Goal: Information Seeking & Learning: Compare options

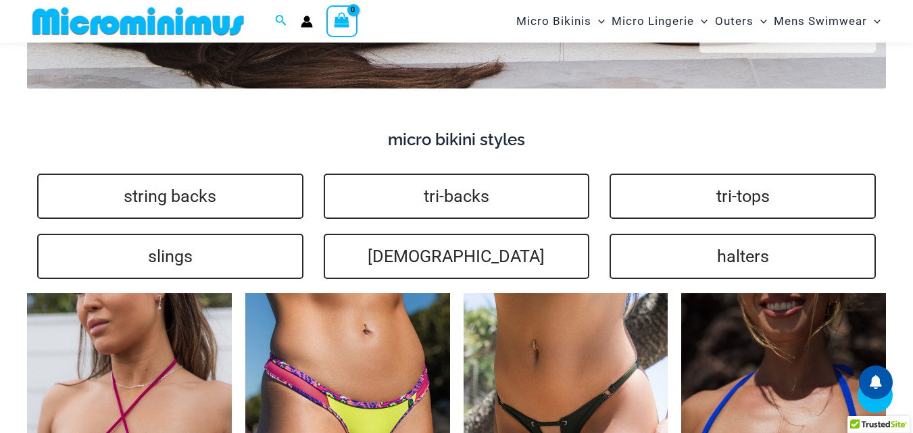
scroll to position [3165, 0]
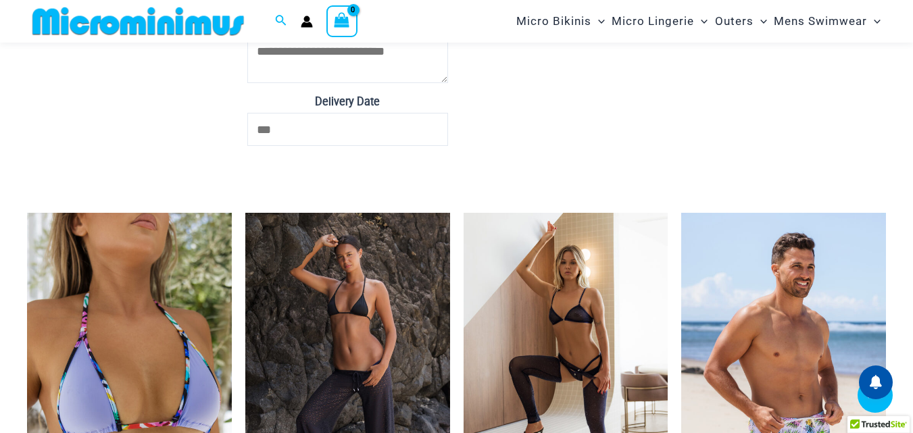
scroll to position [3705, 0]
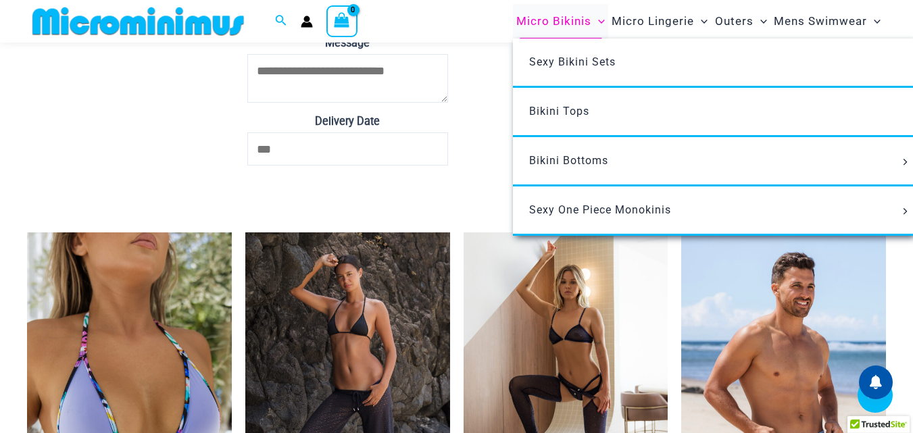
click at [555, 23] on span "Micro Bikinis" at bounding box center [553, 21] width 75 height 34
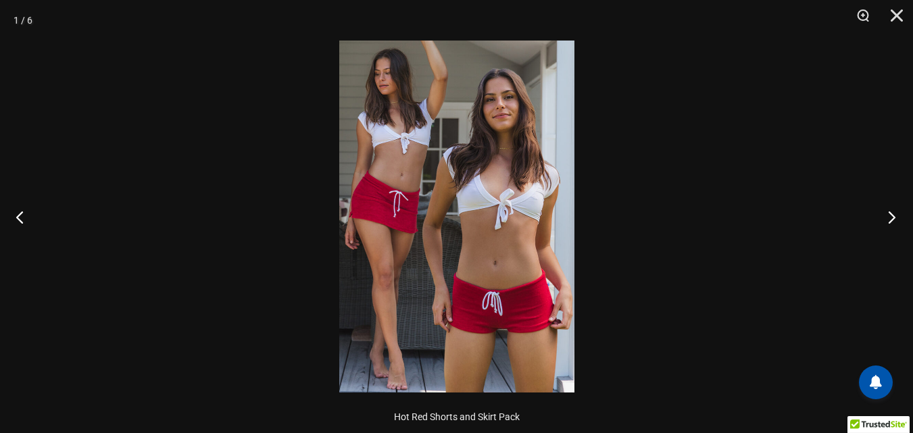
click at [888, 217] on button "Next" at bounding box center [887, 217] width 51 height 68
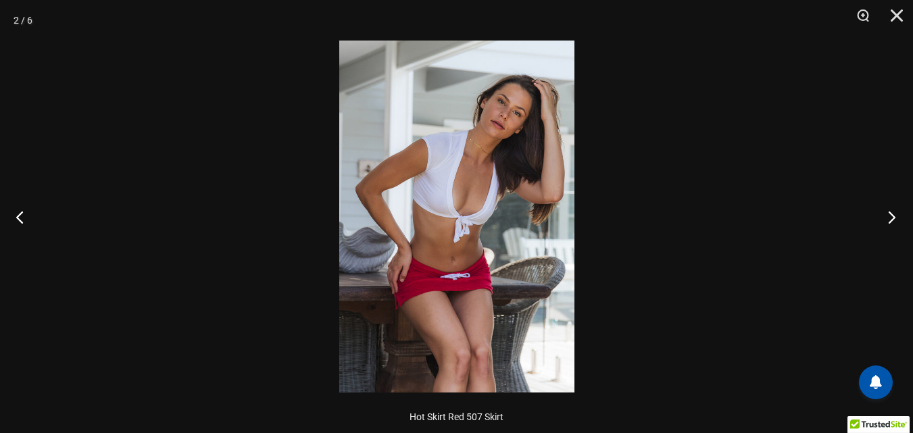
click at [881, 213] on button "Next" at bounding box center [887, 217] width 51 height 68
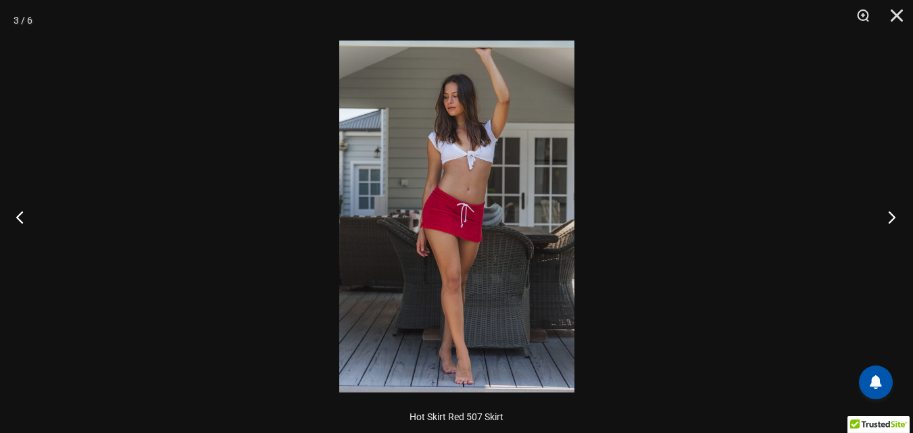
click at [881, 213] on button "Next" at bounding box center [887, 217] width 51 height 68
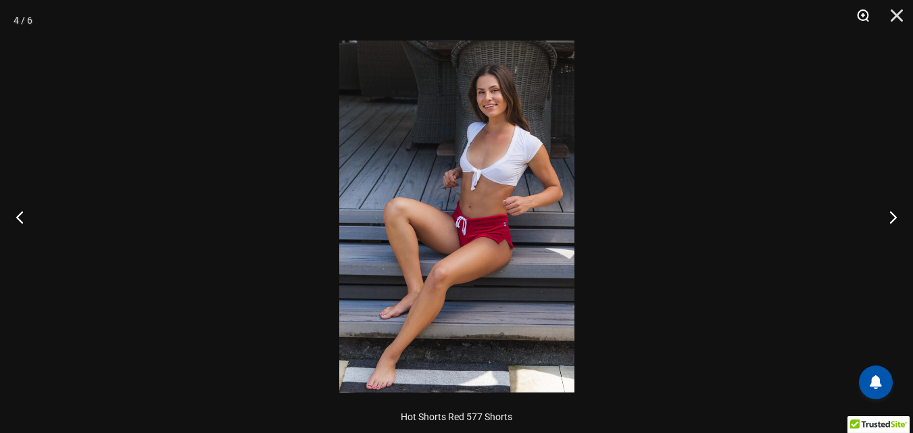
click at [866, 18] on button "Zoom" at bounding box center [858, 20] width 34 height 41
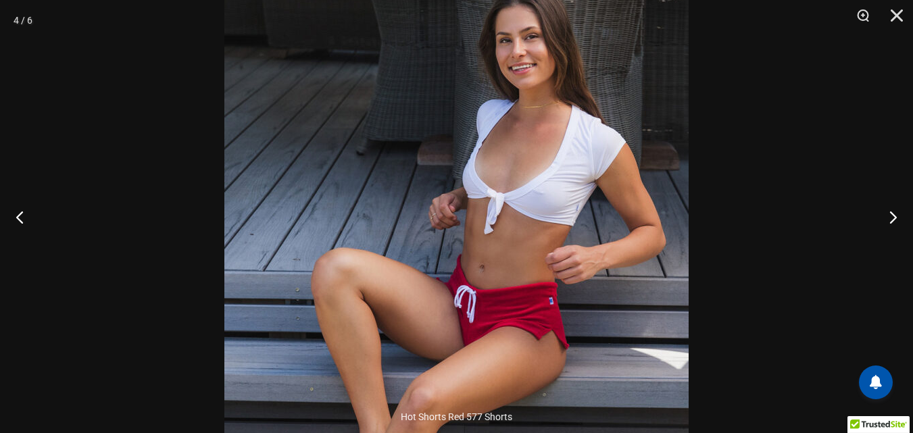
click at [613, 165] on img at bounding box center [456, 286] width 464 height 696
click at [884, 206] on button "Next" at bounding box center [887, 217] width 51 height 68
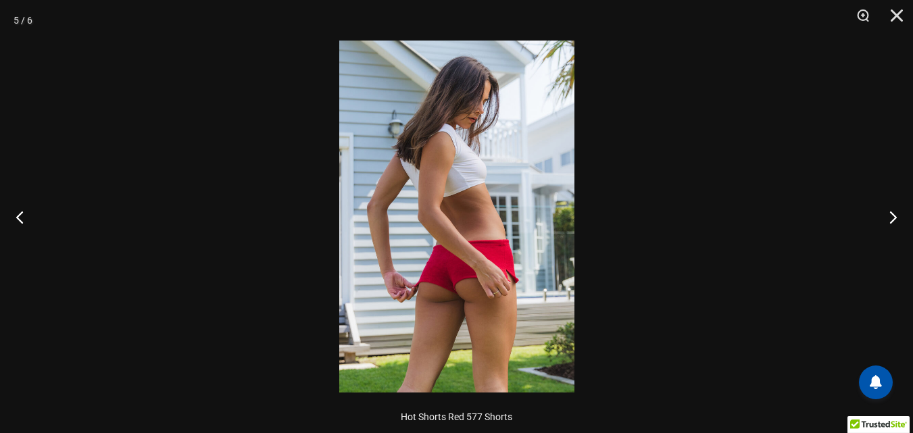
click at [511, 139] on img at bounding box center [456, 217] width 235 height 352
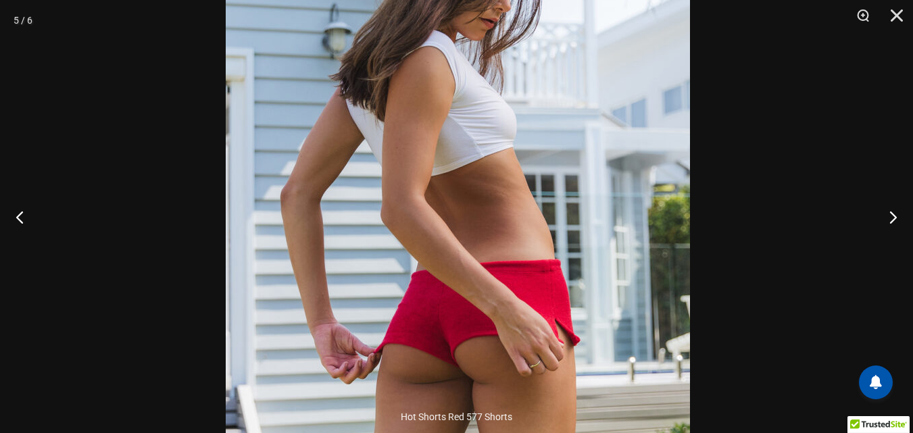
click at [543, 52] on img at bounding box center [458, 214] width 464 height 696
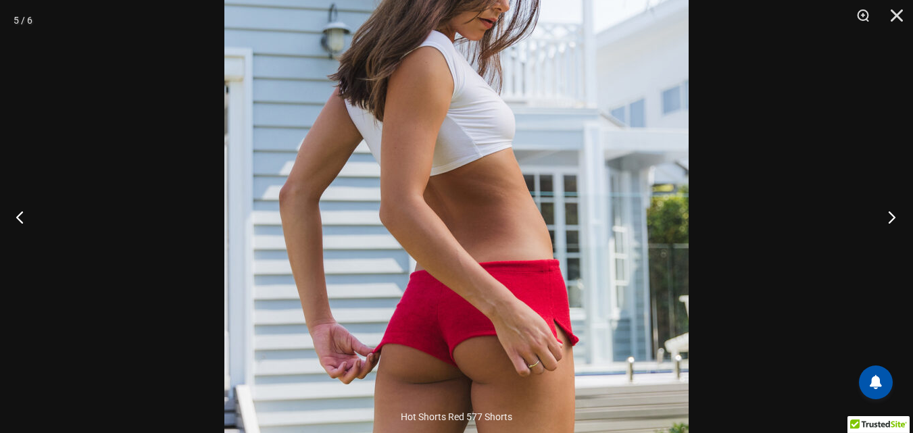
click at [893, 220] on button "Next" at bounding box center [887, 217] width 51 height 68
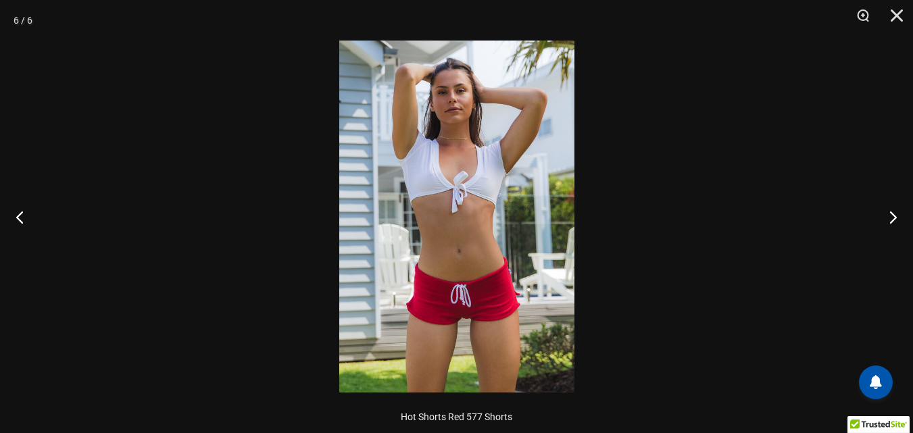
click at [493, 179] on img at bounding box center [456, 217] width 235 height 352
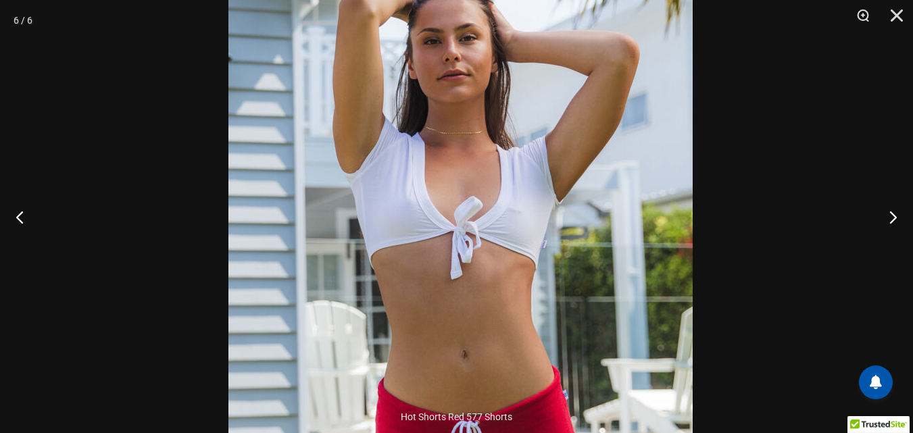
click at [593, 218] on img at bounding box center [460, 287] width 464 height 696
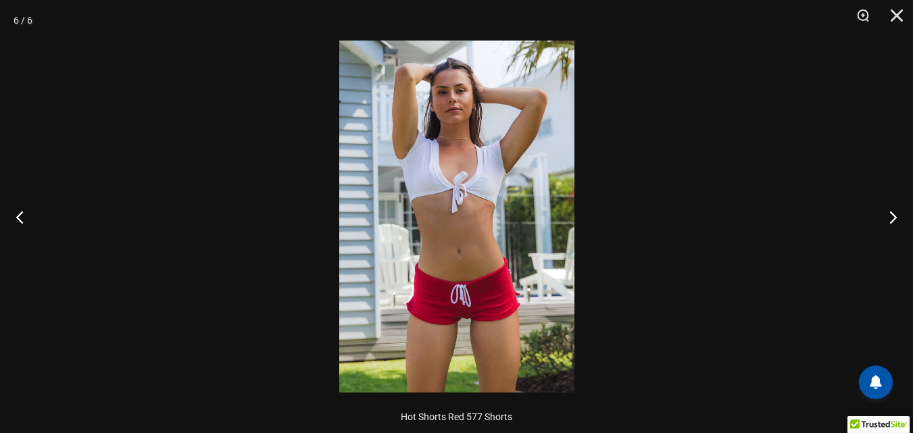
click at [566, 216] on img at bounding box center [456, 217] width 235 height 352
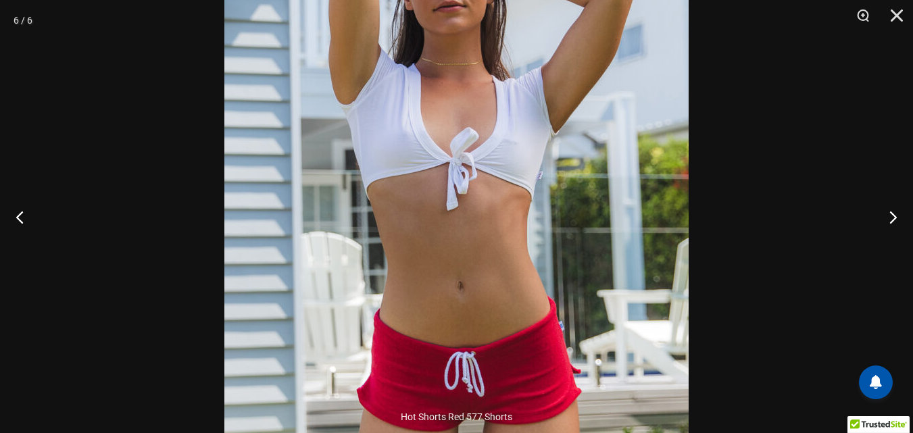
click at [575, 209] on img at bounding box center [456, 218] width 464 height 696
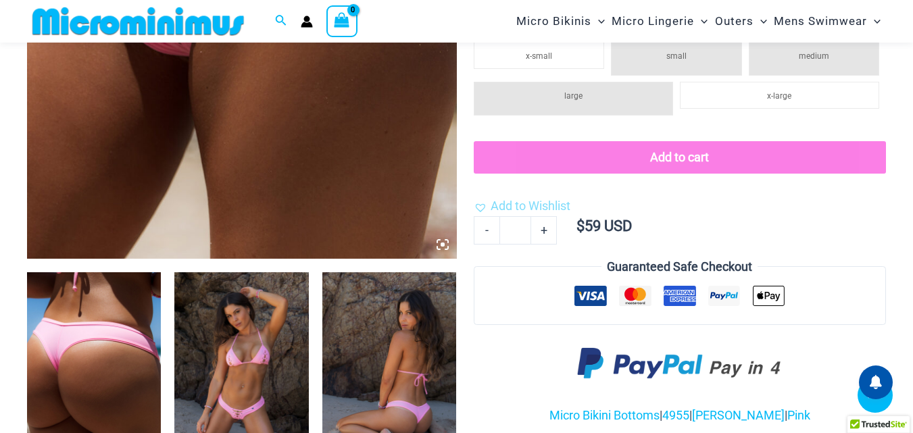
scroll to position [528, 0]
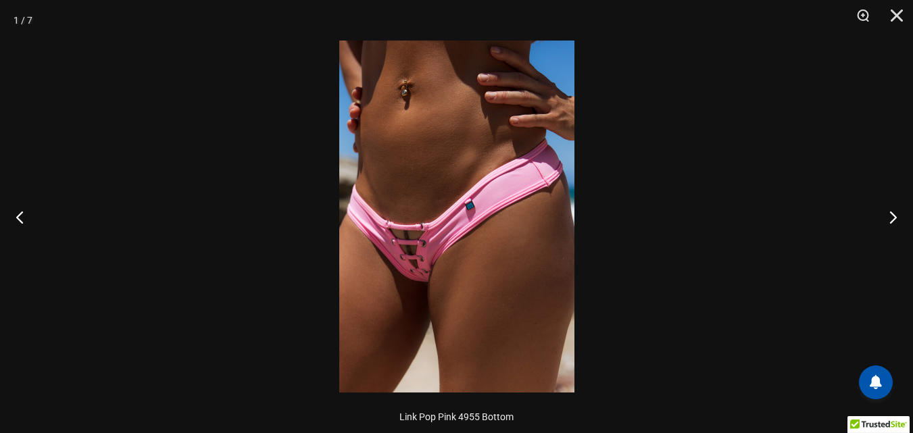
click at [470, 151] on img at bounding box center [456, 217] width 235 height 352
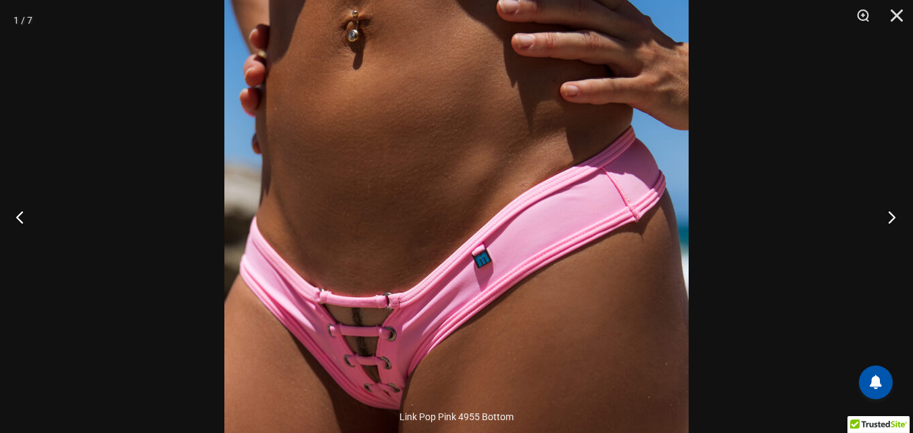
click at [886, 211] on button "Next" at bounding box center [887, 217] width 51 height 68
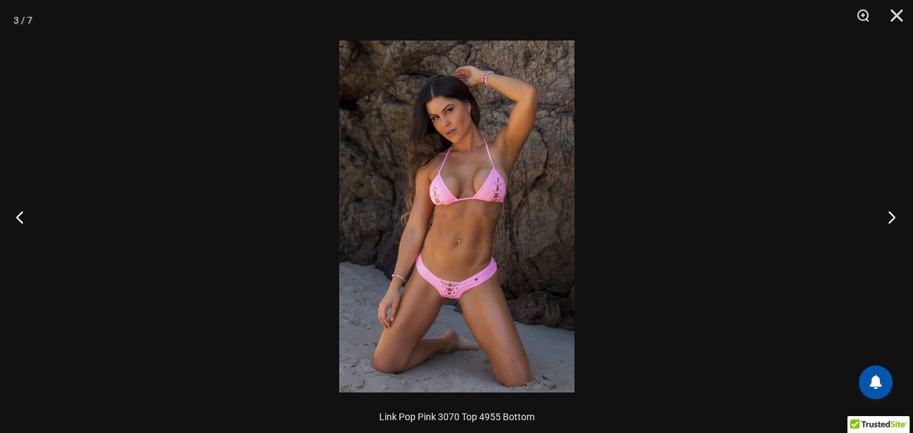
click at [880, 217] on button "Next" at bounding box center [887, 217] width 51 height 68
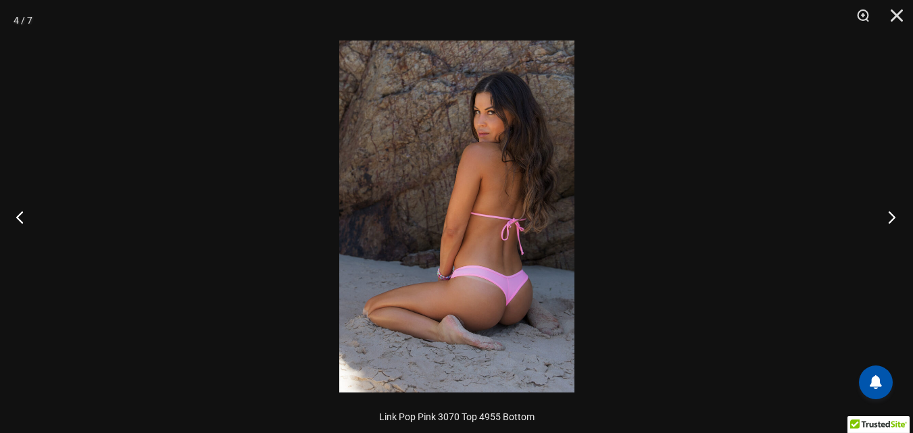
click at [880, 217] on button "Next" at bounding box center [887, 217] width 51 height 68
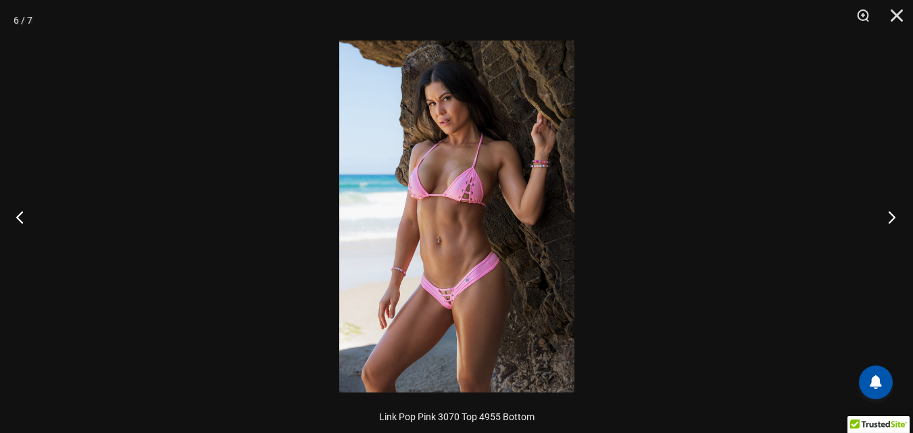
click at [880, 217] on button "Next" at bounding box center [887, 217] width 51 height 68
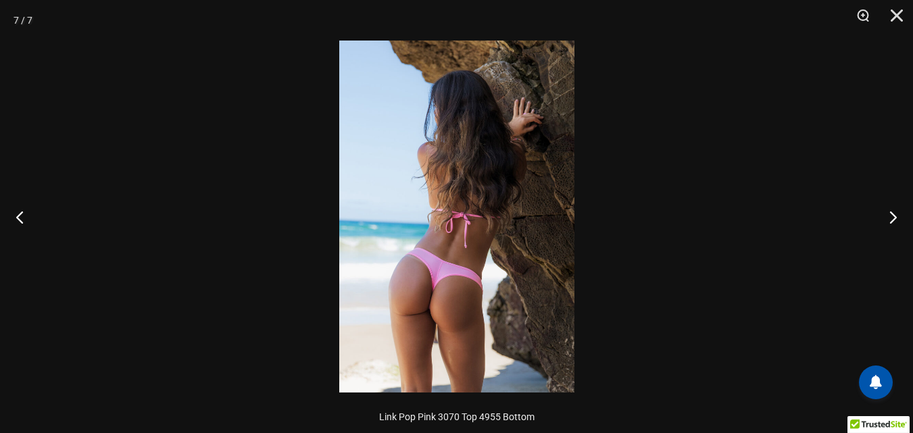
click at [538, 131] on img at bounding box center [456, 217] width 235 height 352
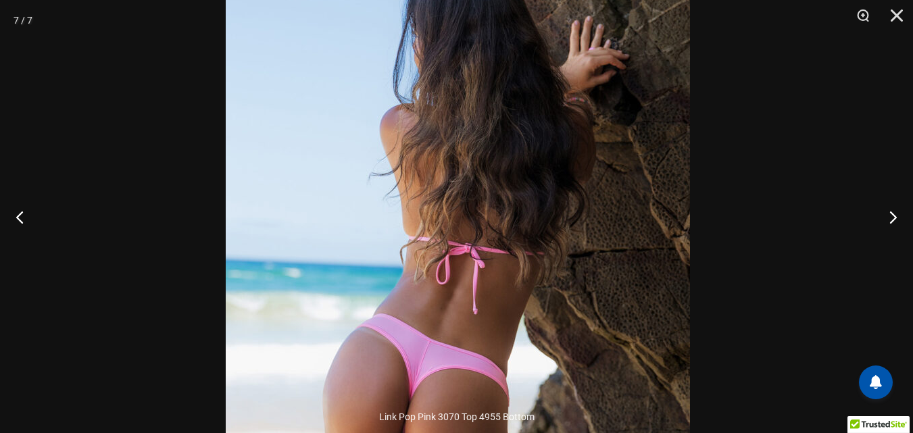
click at [543, 22] on img at bounding box center [458, 252] width 464 height 696
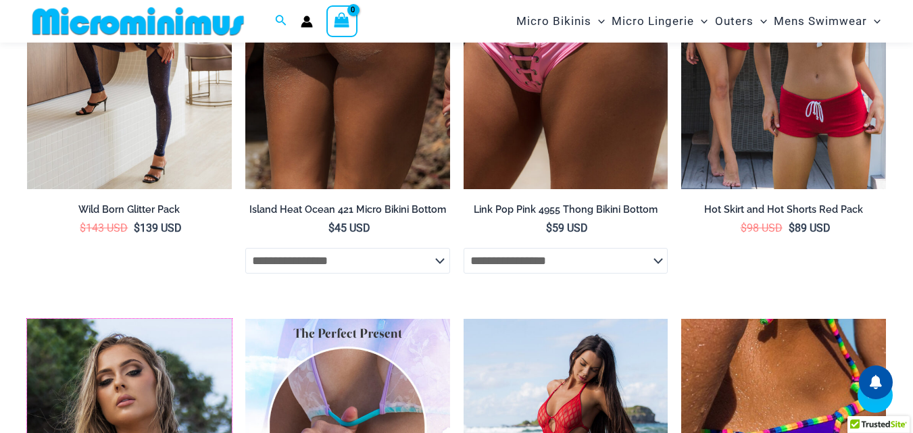
scroll to position [3636, 0]
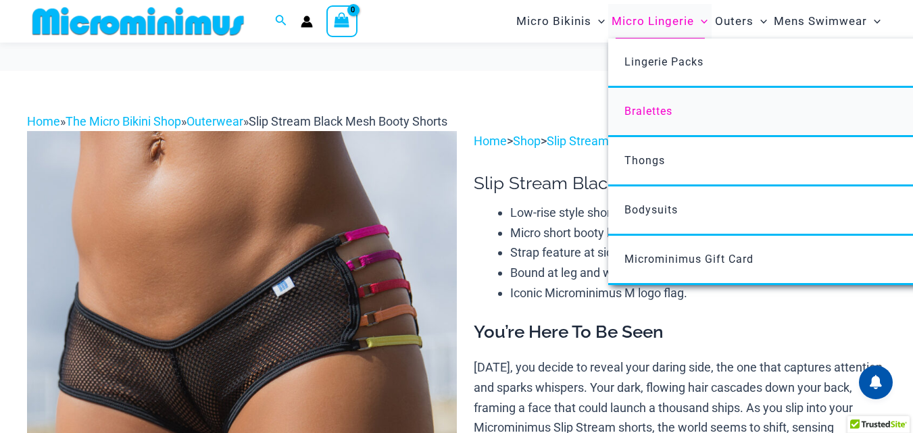
scroll to position [191, 0]
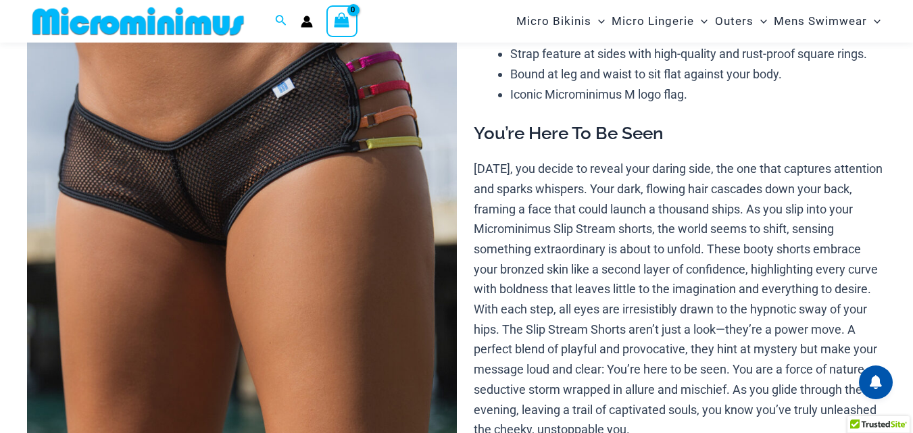
click at [340, 189] on img at bounding box center [242, 254] width 430 height 644
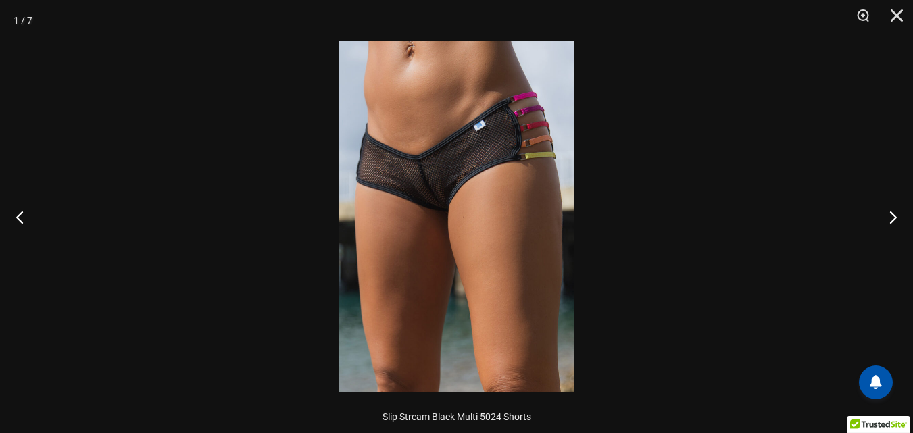
click at [453, 165] on img at bounding box center [456, 217] width 235 height 352
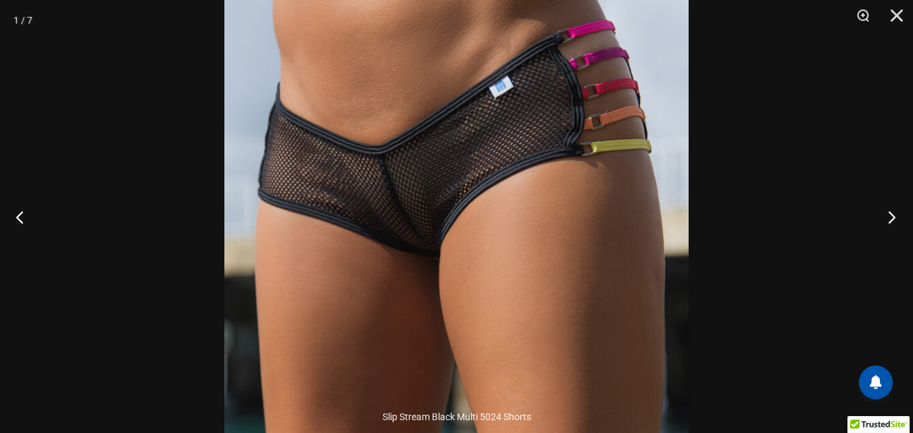
click at [886, 215] on button "Next" at bounding box center [887, 217] width 51 height 68
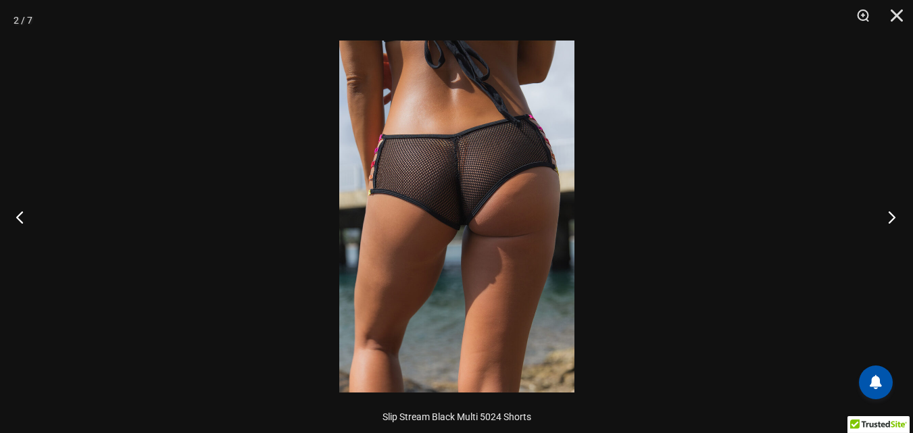
click at [887, 216] on button "Next" at bounding box center [887, 217] width 51 height 68
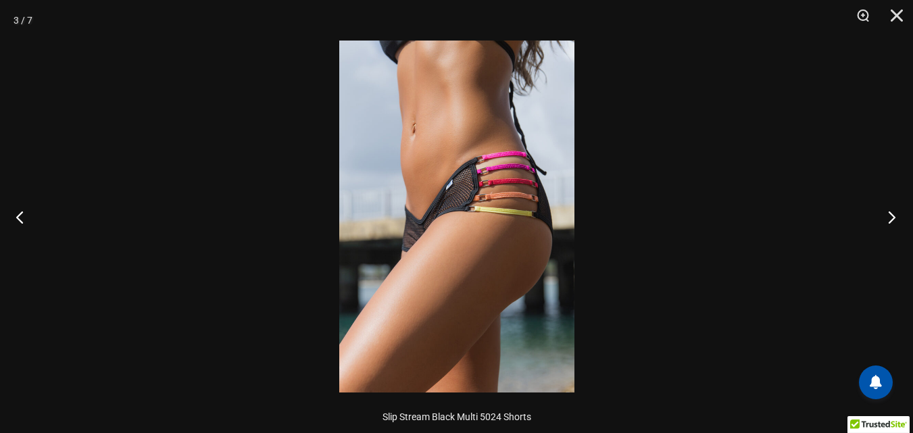
click at [887, 216] on button "Next" at bounding box center [887, 217] width 51 height 68
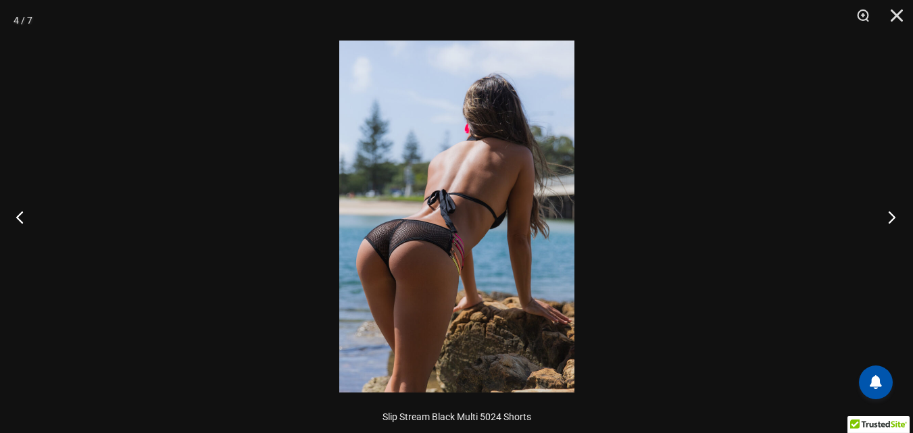
click at [887, 216] on button "Next" at bounding box center [887, 217] width 51 height 68
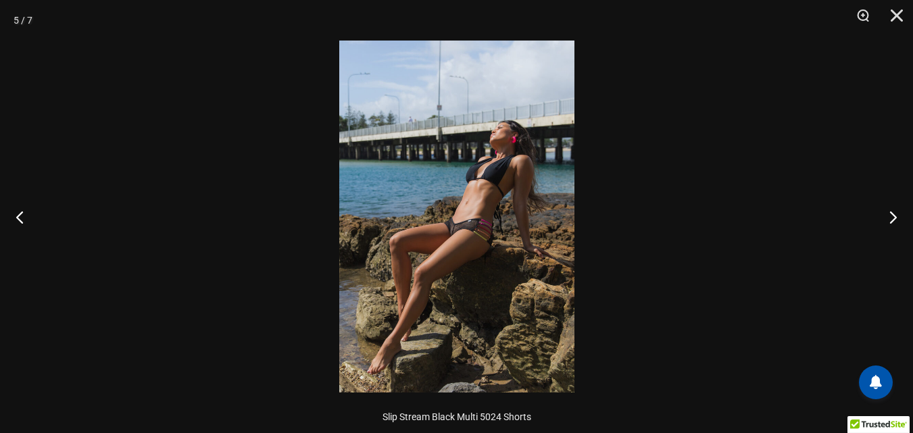
click at [483, 143] on img at bounding box center [456, 217] width 235 height 352
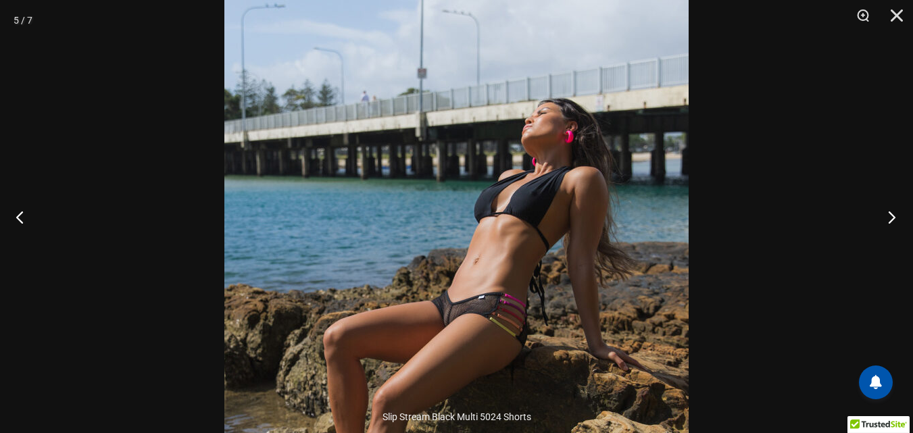
click at [888, 222] on button "Next" at bounding box center [887, 217] width 51 height 68
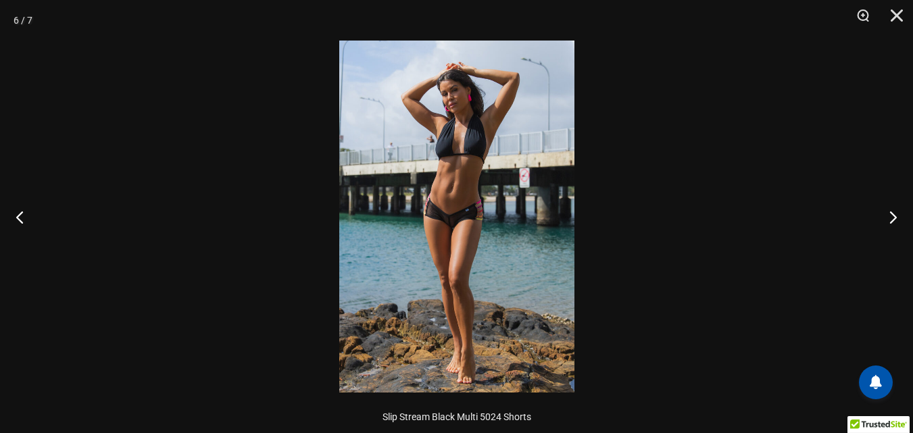
click at [518, 106] on img at bounding box center [456, 217] width 235 height 352
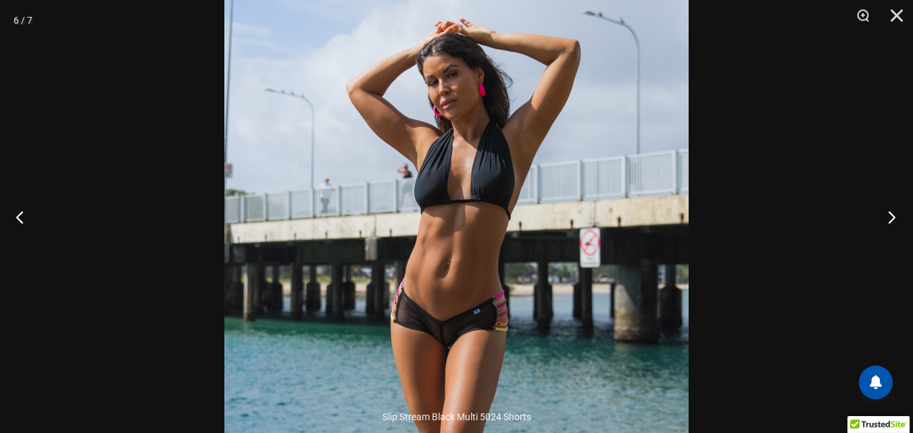
click at [890, 211] on button "Next" at bounding box center [887, 217] width 51 height 68
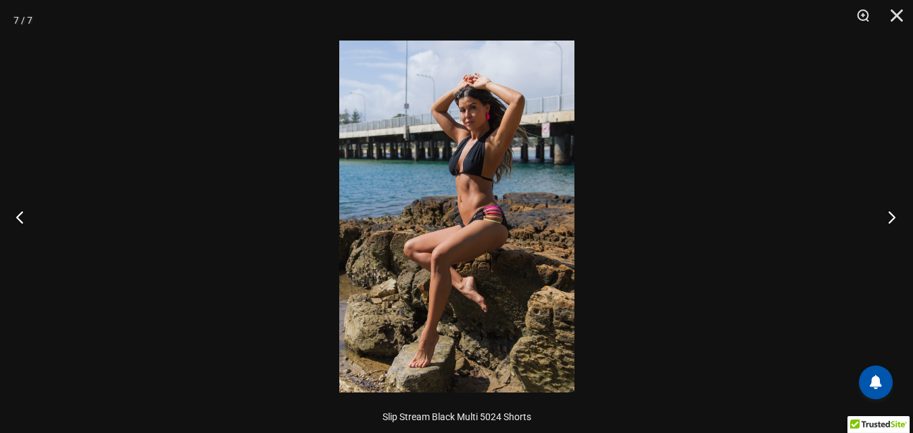
click at [890, 211] on button "Next" at bounding box center [887, 217] width 51 height 68
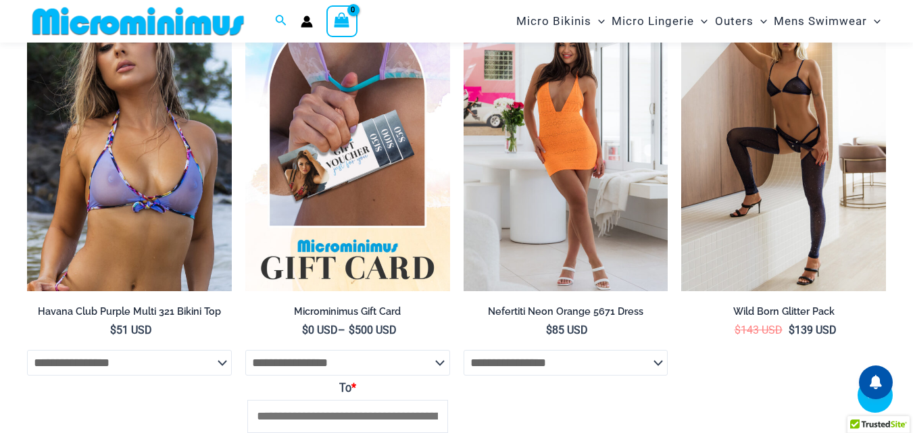
scroll to position [2690, 0]
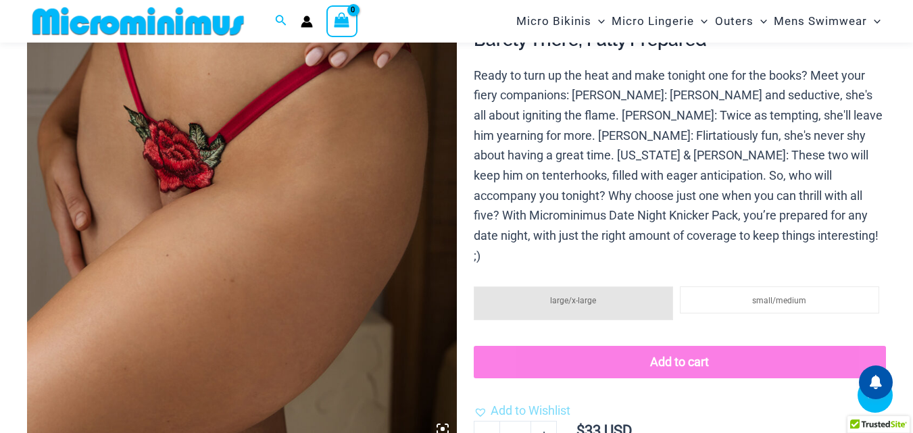
scroll to position [325, 0]
click at [323, 182] on img at bounding box center [242, 120] width 430 height 644
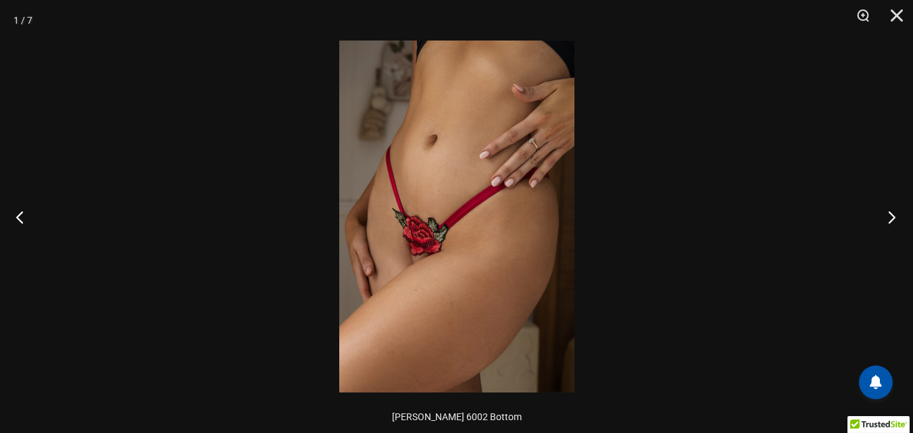
click at [903, 213] on button "Next" at bounding box center [887, 217] width 51 height 68
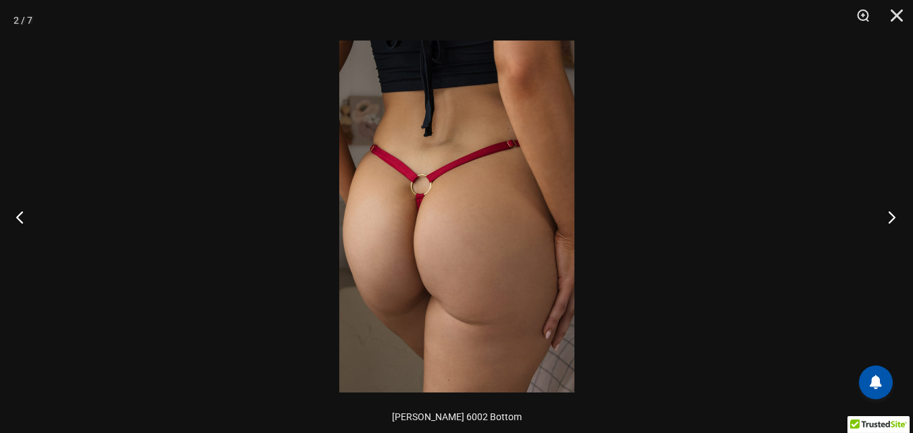
click at [903, 213] on button "Next" at bounding box center [887, 217] width 51 height 68
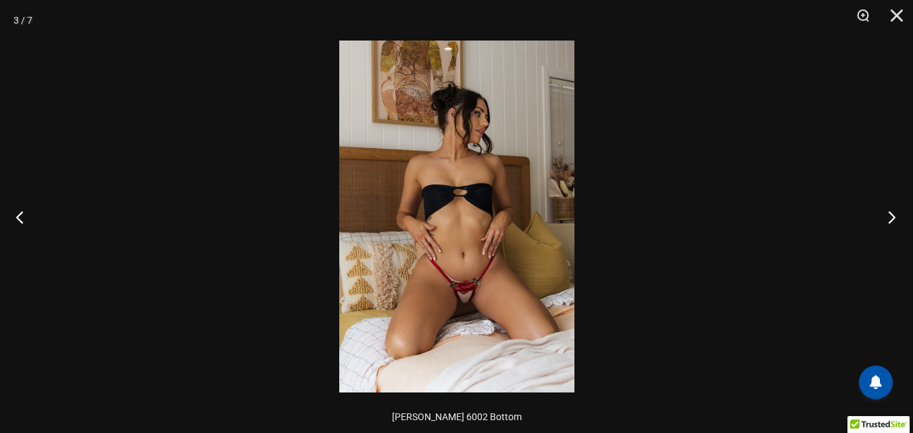
click at [899, 214] on button "Next" at bounding box center [887, 217] width 51 height 68
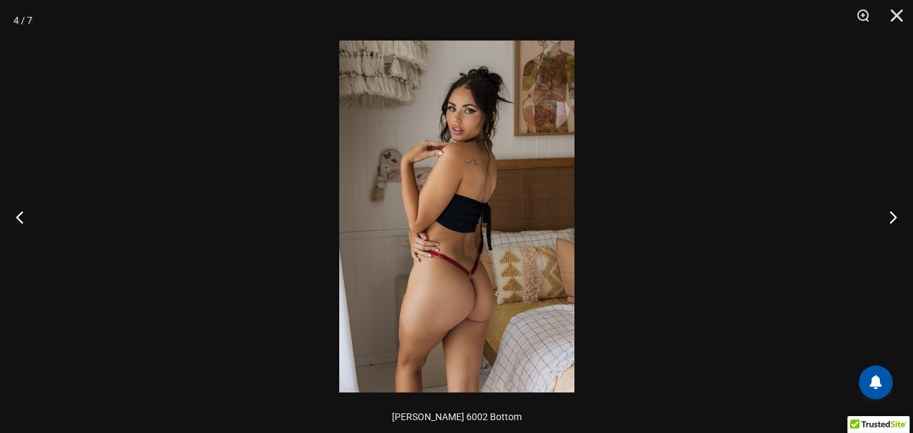
click at [444, 134] on img at bounding box center [456, 217] width 235 height 352
click at [444, 133] on img at bounding box center [456, 217] width 235 height 352
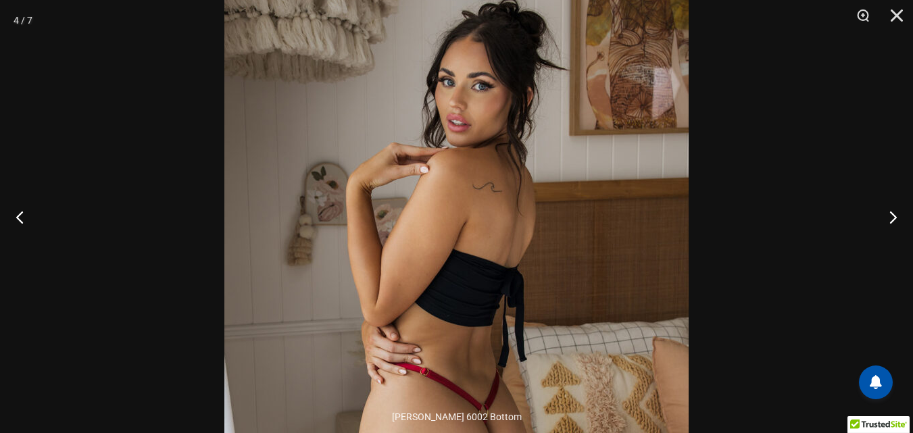
click at [334, 147] on img at bounding box center [456, 295] width 464 height 696
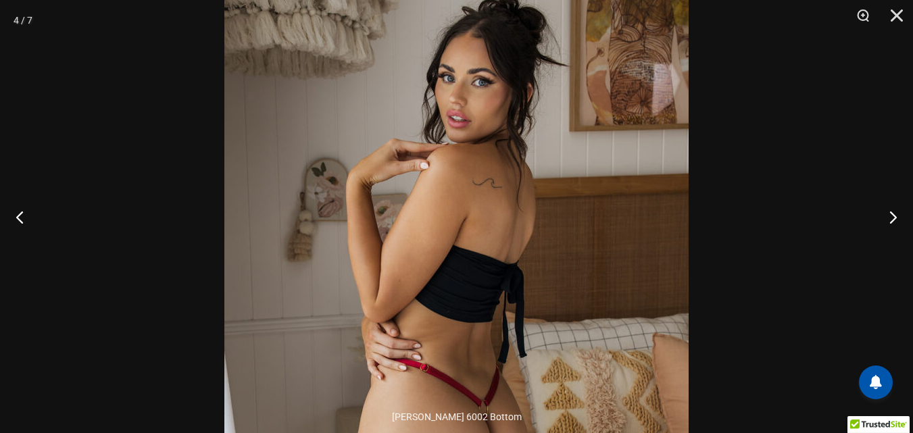
click at [315, 128] on img at bounding box center [456, 291] width 464 height 696
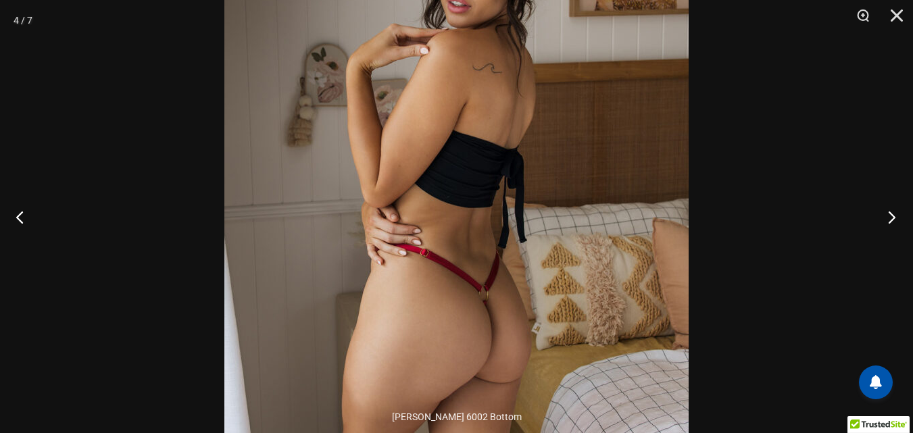
click at [883, 211] on button "Next" at bounding box center [887, 217] width 51 height 68
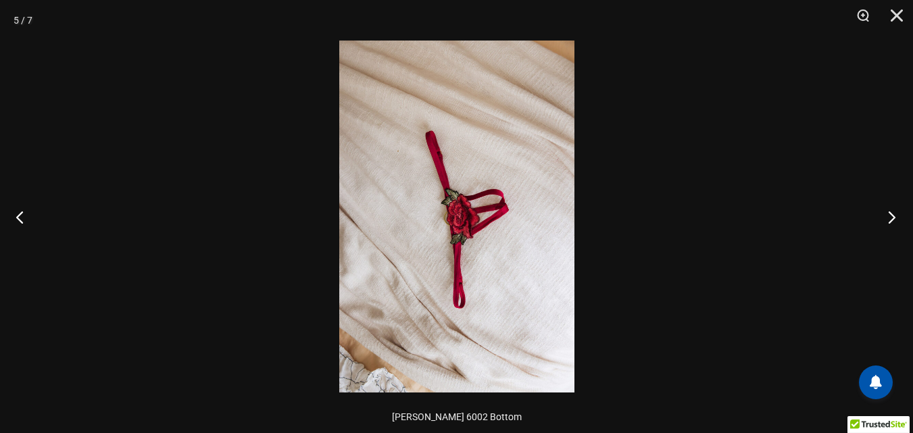
click at [890, 214] on button "Next" at bounding box center [887, 217] width 51 height 68
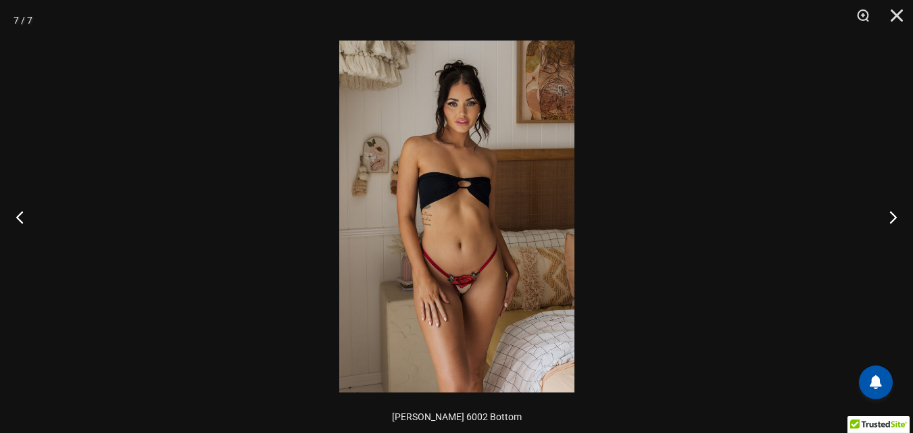
click at [538, 125] on img at bounding box center [456, 217] width 235 height 352
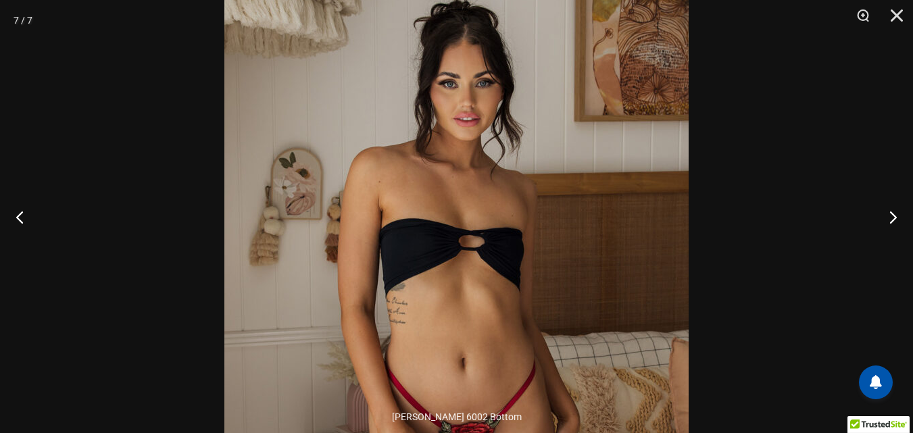
click at [603, 173] on img at bounding box center [456, 306] width 464 height 696
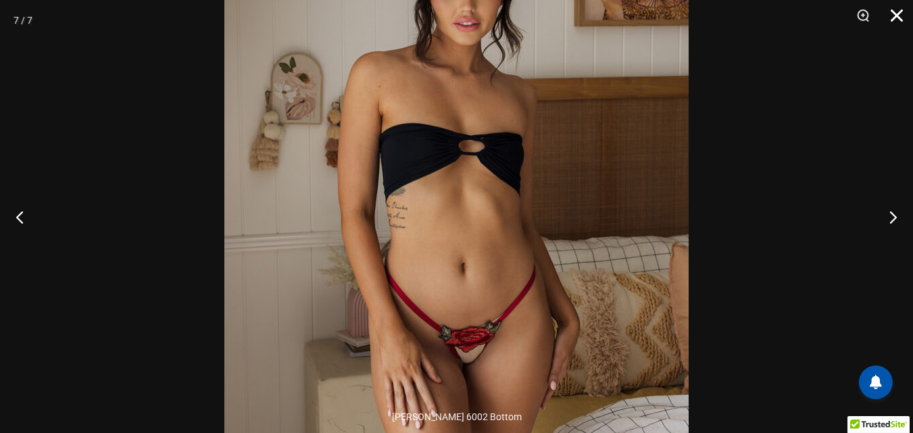
click at [894, 19] on button "Close" at bounding box center [892, 20] width 34 height 41
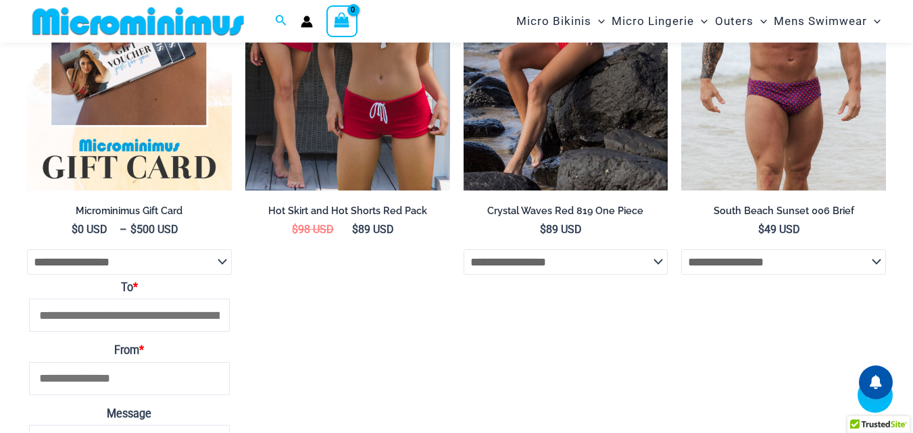
scroll to position [2284, 0]
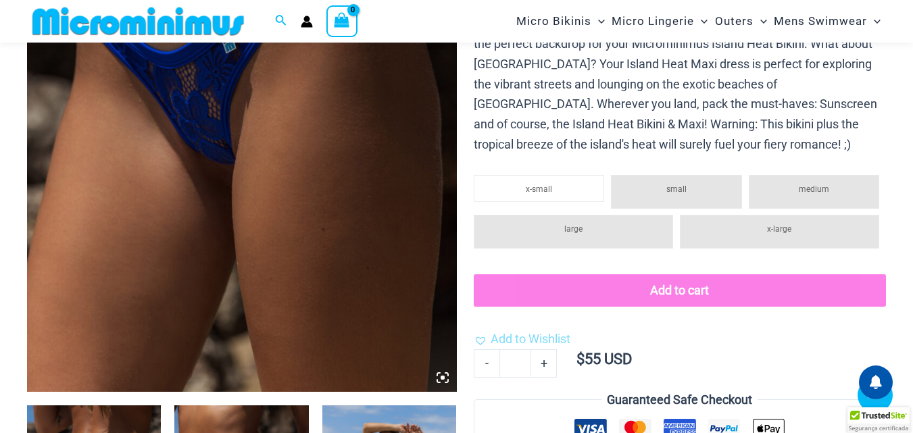
scroll to position [393, 0]
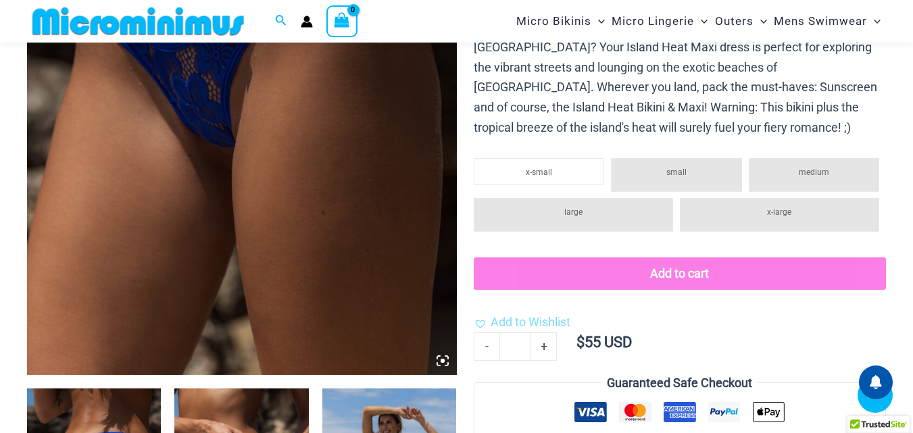
click at [328, 126] on img at bounding box center [242, 52] width 430 height 644
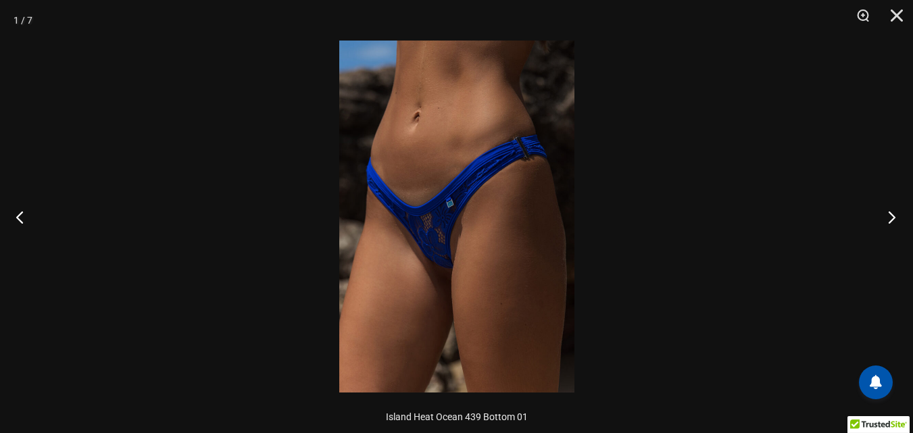
click at [905, 216] on button "Next" at bounding box center [887, 217] width 51 height 68
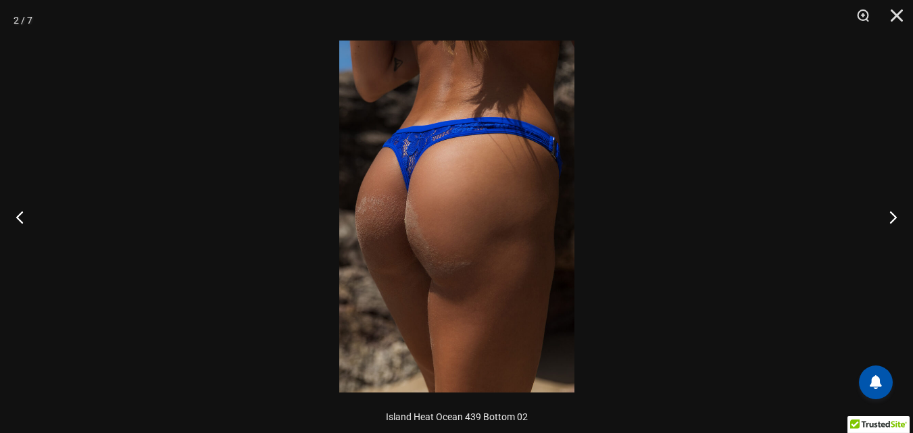
click at [570, 194] on img at bounding box center [456, 217] width 235 height 352
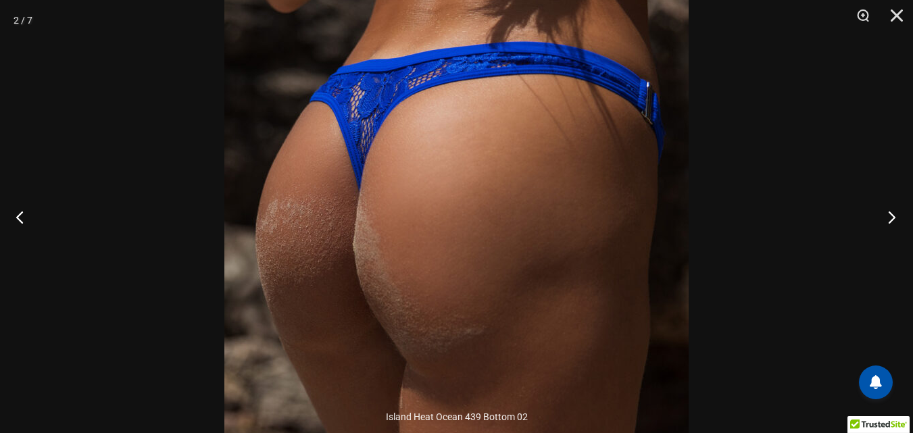
click at [893, 218] on button "Next" at bounding box center [887, 217] width 51 height 68
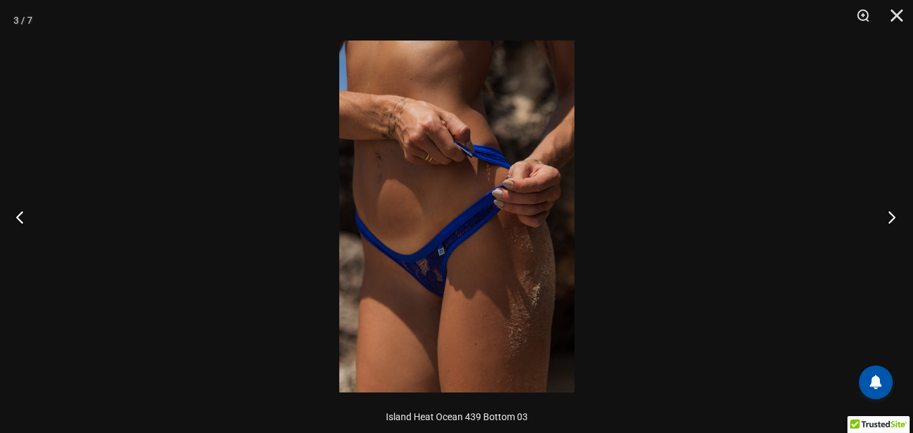
click at [892, 218] on button "Next" at bounding box center [887, 217] width 51 height 68
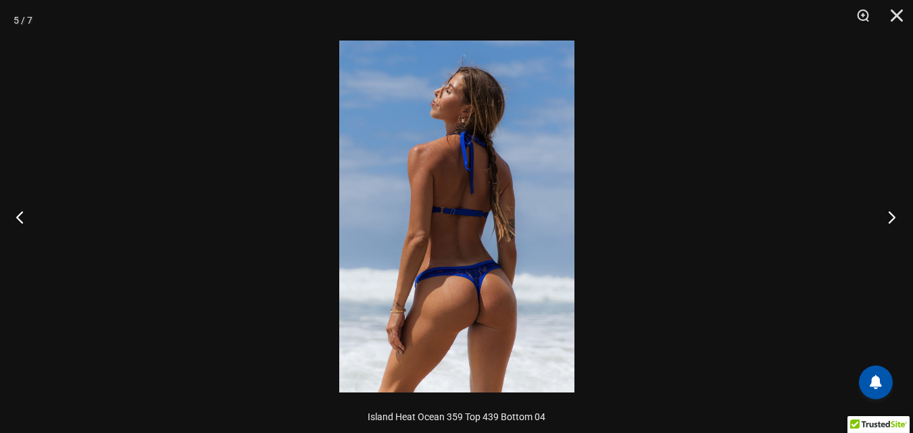
click at [892, 218] on button "Next" at bounding box center [887, 217] width 51 height 68
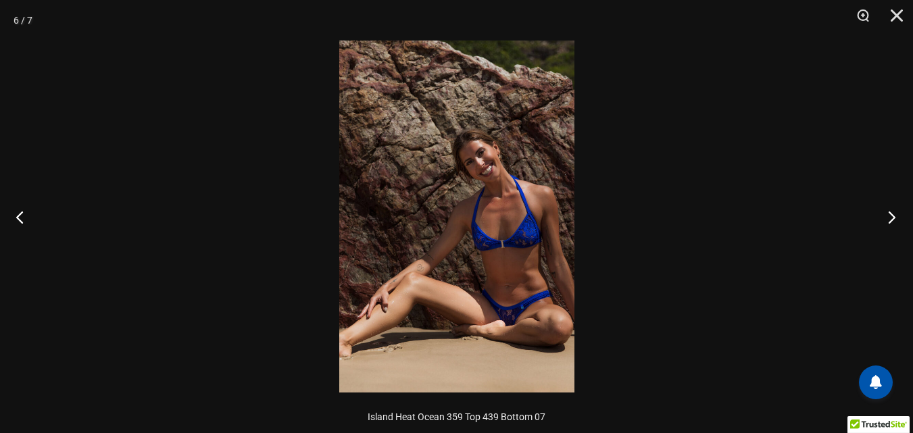
click at [892, 218] on button "Next" at bounding box center [887, 217] width 51 height 68
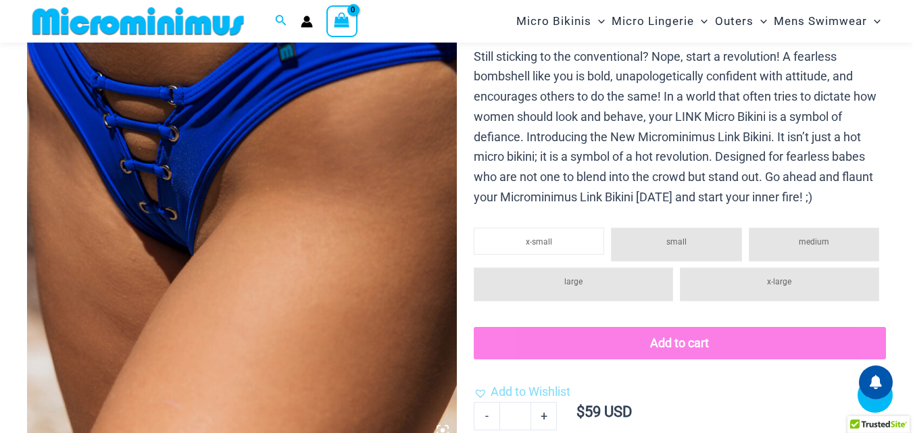
scroll to position [326, 0]
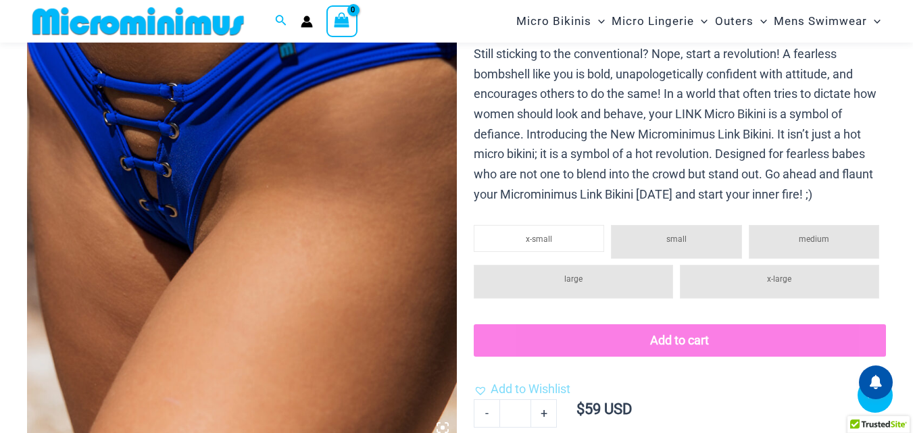
click at [284, 204] on img at bounding box center [242, 119] width 430 height 644
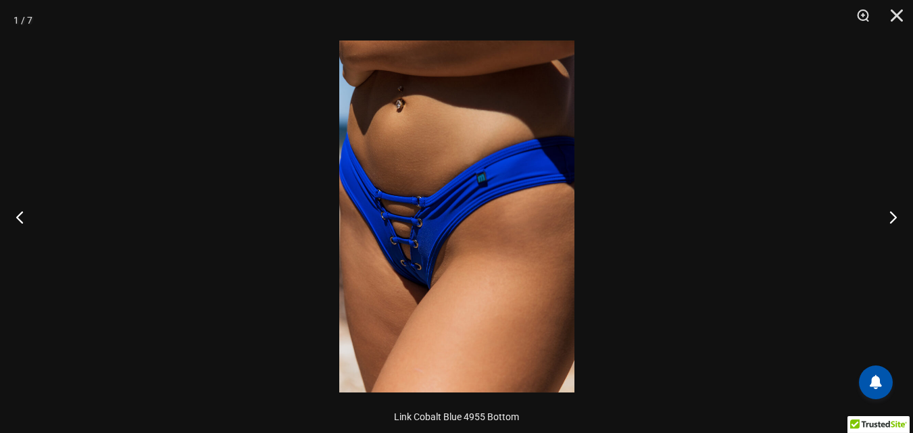
click at [442, 204] on img at bounding box center [456, 217] width 235 height 352
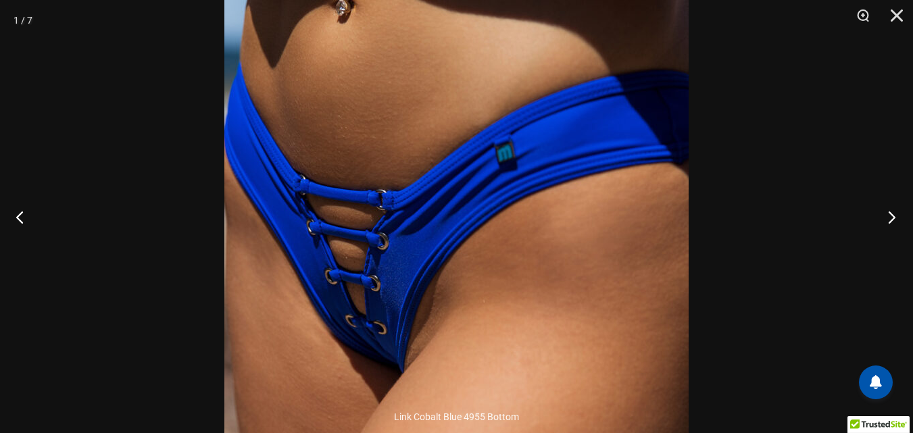
click at [895, 214] on button "Next" at bounding box center [887, 217] width 51 height 68
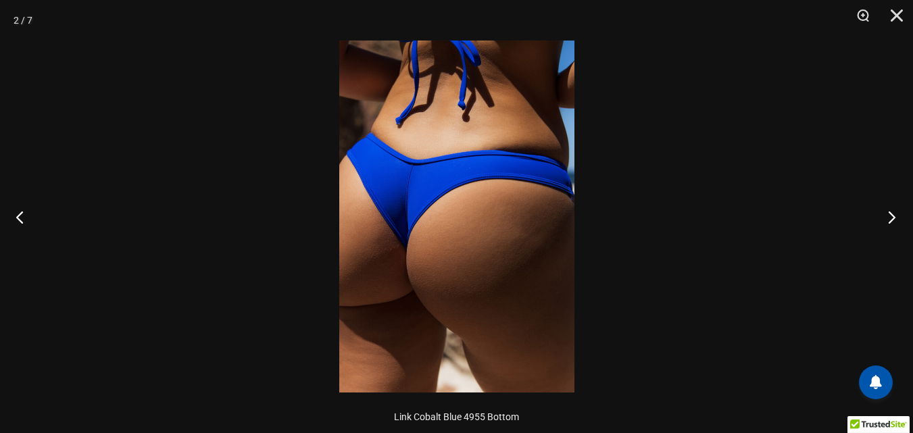
click at [892, 211] on button "Next" at bounding box center [887, 217] width 51 height 68
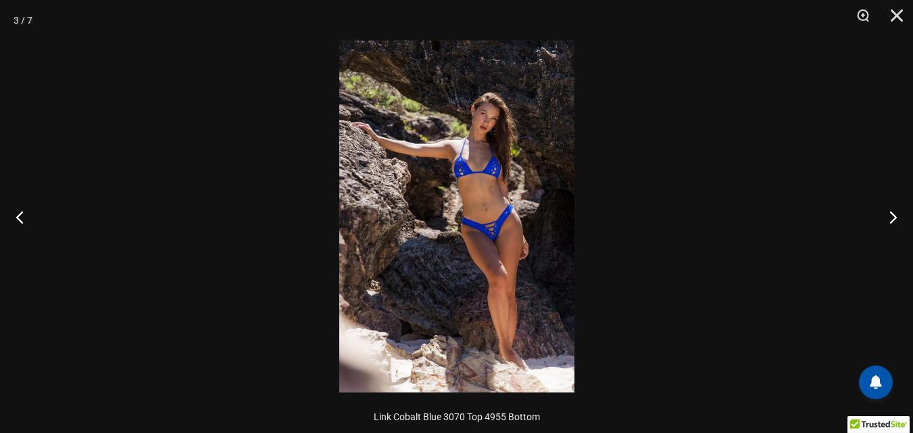
click at [445, 109] on img at bounding box center [456, 217] width 235 height 352
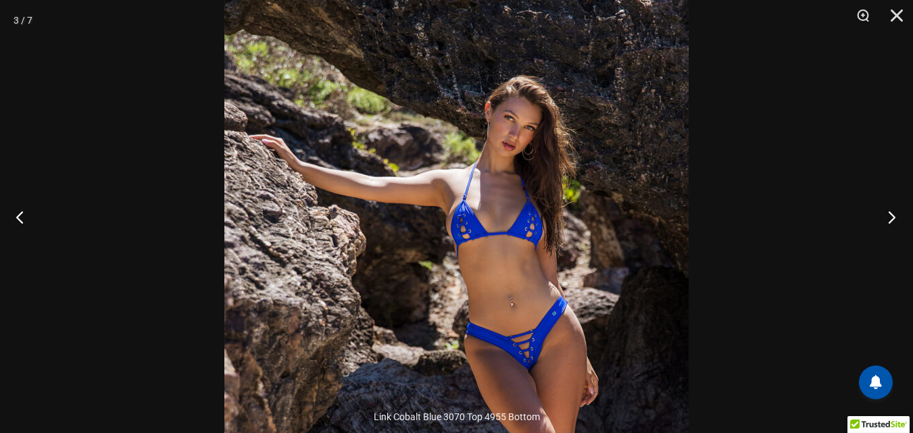
click at [880, 213] on button "Next" at bounding box center [887, 217] width 51 height 68
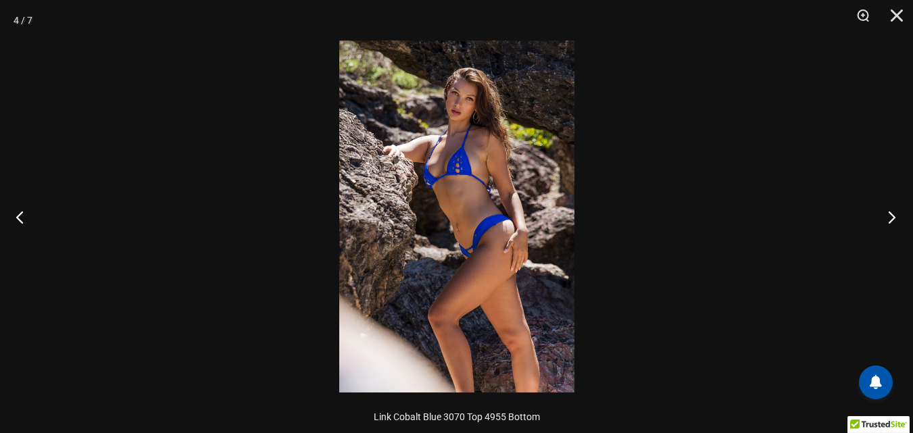
click at [897, 211] on button "Next" at bounding box center [887, 217] width 51 height 68
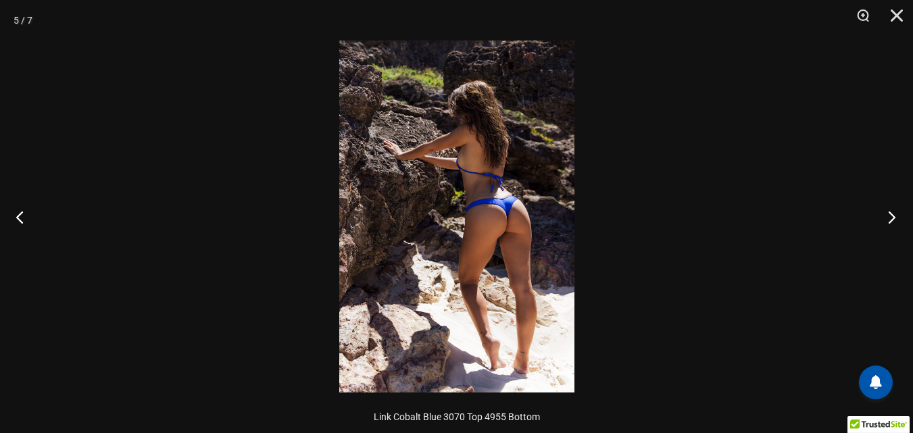
click at [897, 211] on button "Next" at bounding box center [887, 217] width 51 height 68
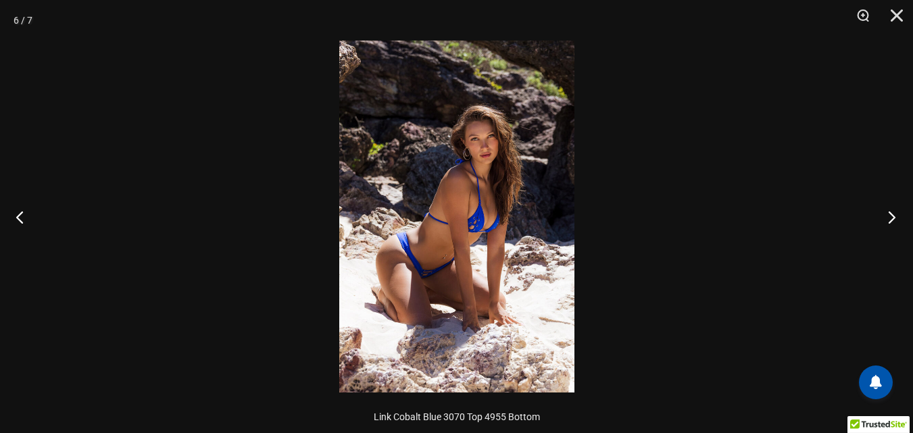
click at [897, 211] on button "Next" at bounding box center [887, 217] width 51 height 68
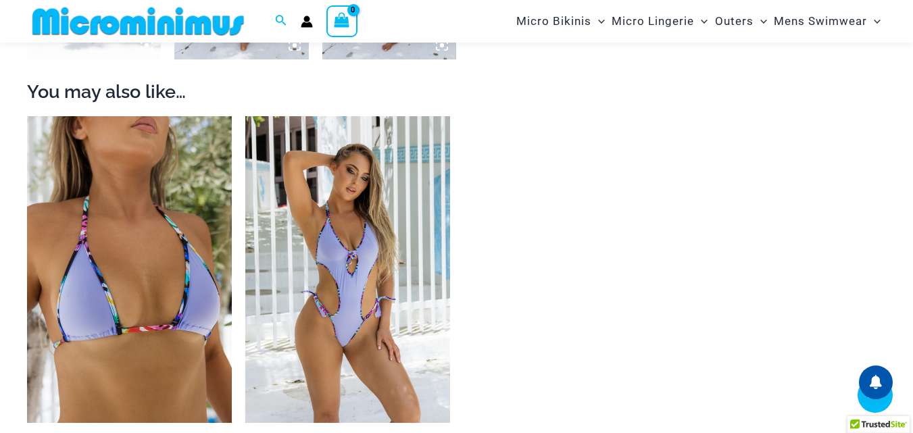
scroll to position [1136, 0]
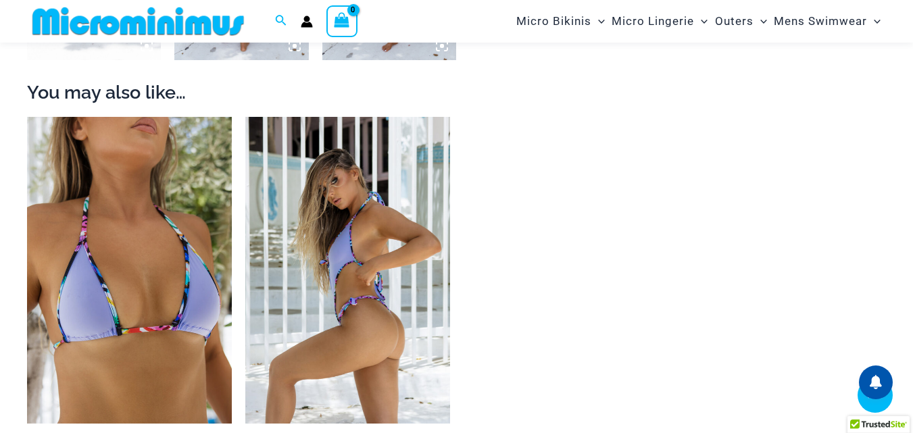
click at [392, 172] on img at bounding box center [347, 270] width 205 height 307
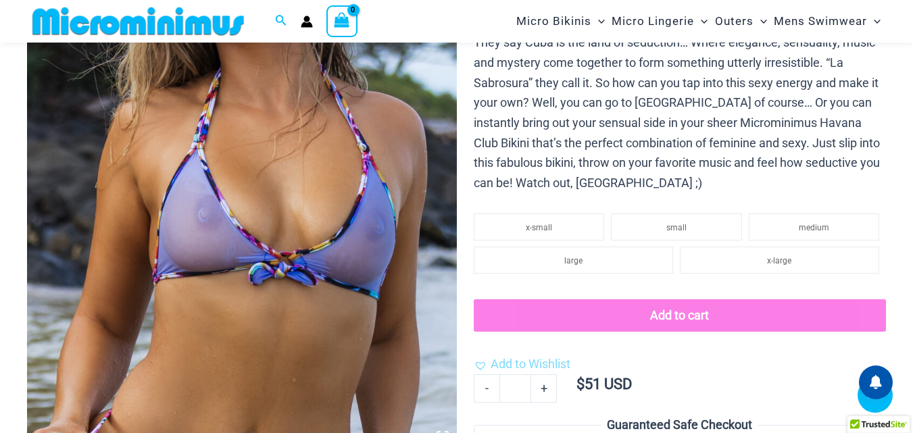
scroll to position [316, 0]
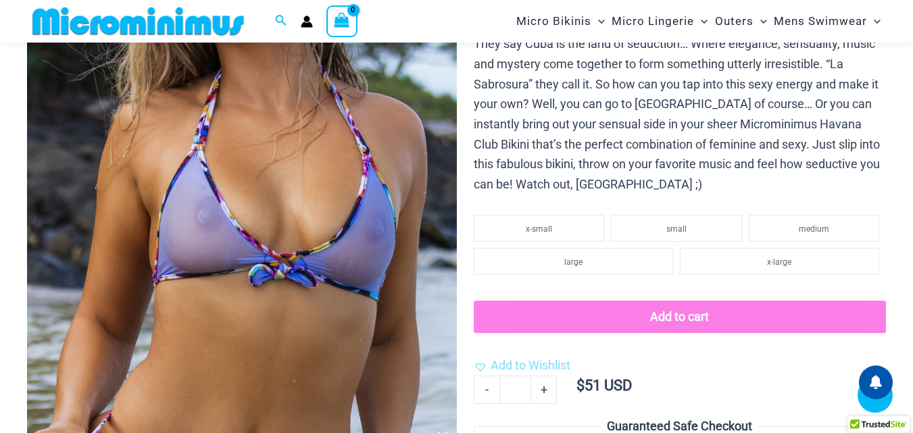
click at [334, 91] on img at bounding box center [242, 129] width 430 height 644
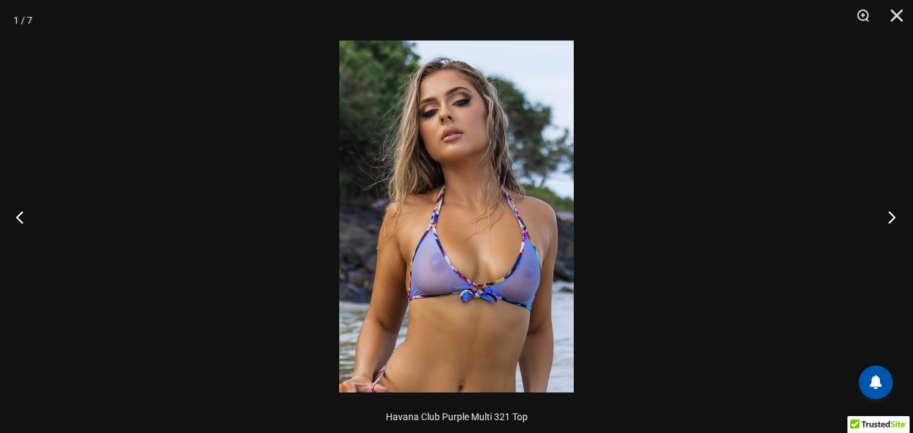
click at [892, 212] on button "Next" at bounding box center [887, 217] width 51 height 68
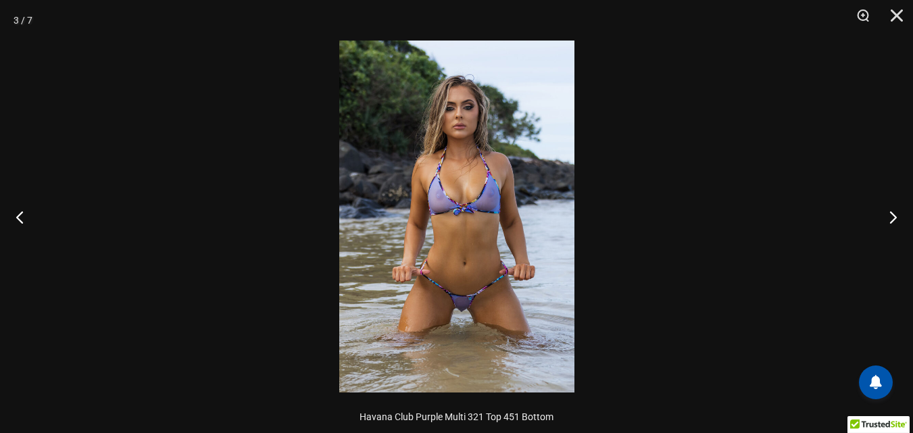
click at [542, 169] on img at bounding box center [456, 217] width 235 height 352
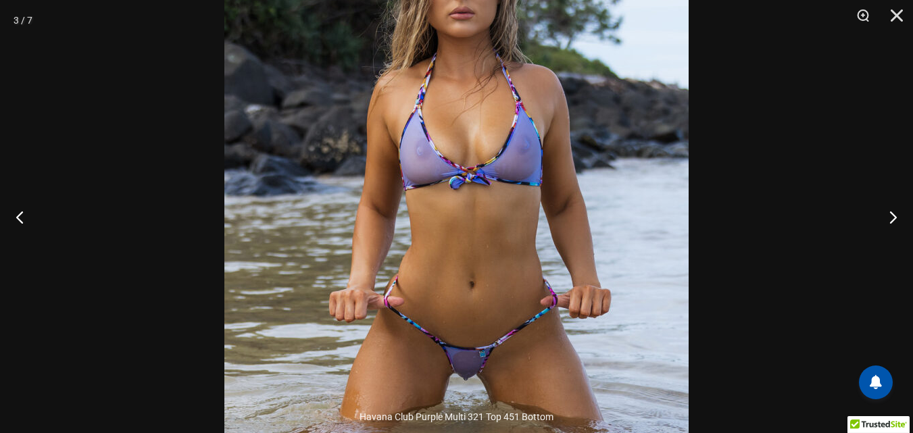
click at [541, 109] on img at bounding box center [456, 192] width 464 height 696
click at [897, 223] on button "Next" at bounding box center [887, 217] width 51 height 68
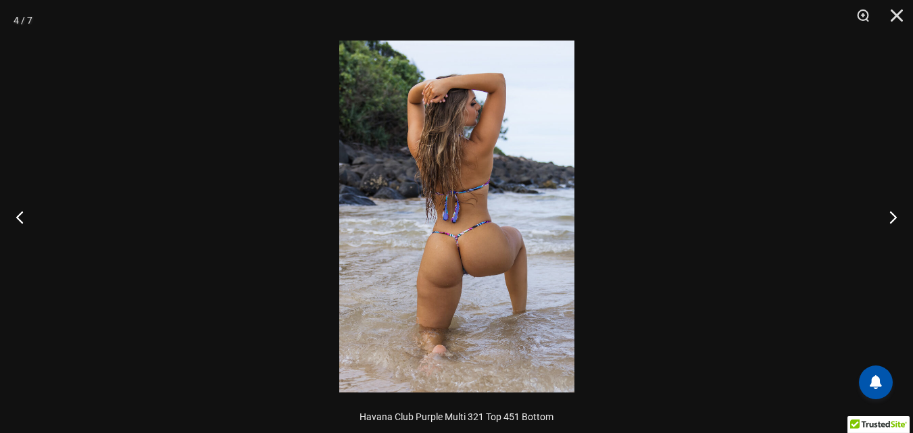
click at [526, 172] on img at bounding box center [456, 217] width 235 height 352
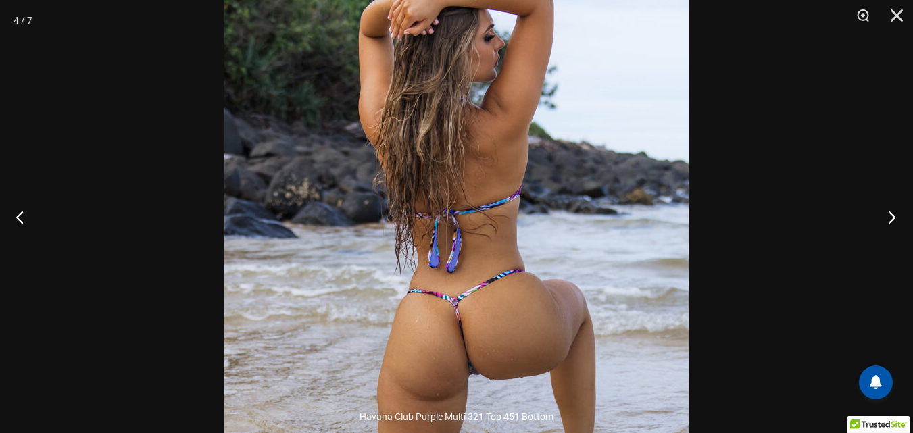
click at [896, 221] on button "Next" at bounding box center [887, 217] width 51 height 68
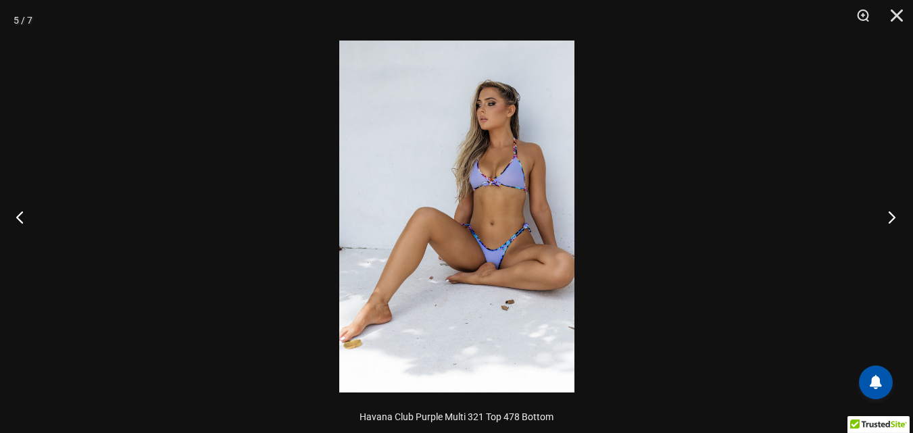
click at [895, 221] on button "Next" at bounding box center [887, 217] width 51 height 68
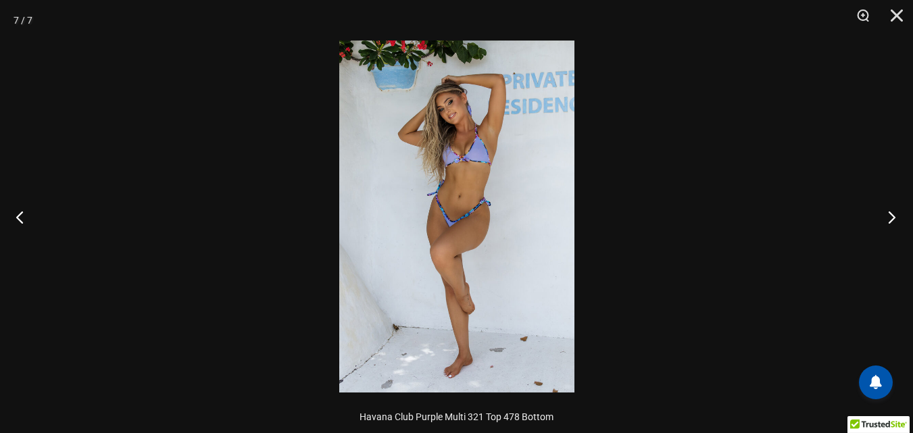
click at [895, 221] on button "Next" at bounding box center [887, 217] width 51 height 68
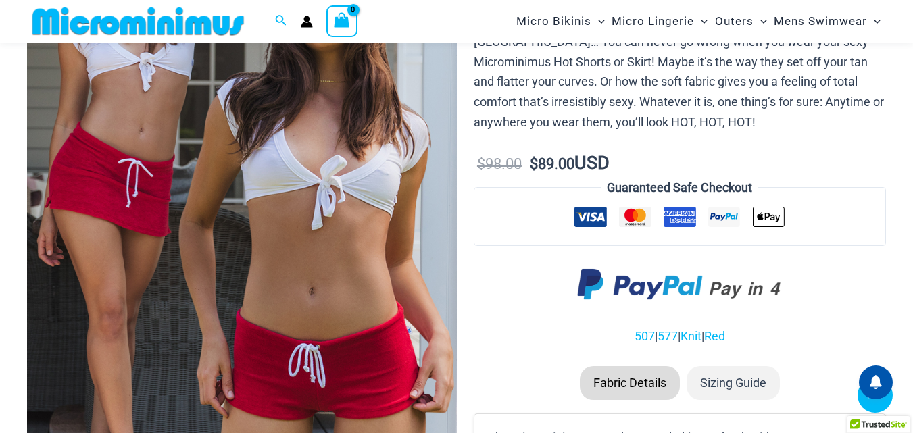
scroll to position [259, 0]
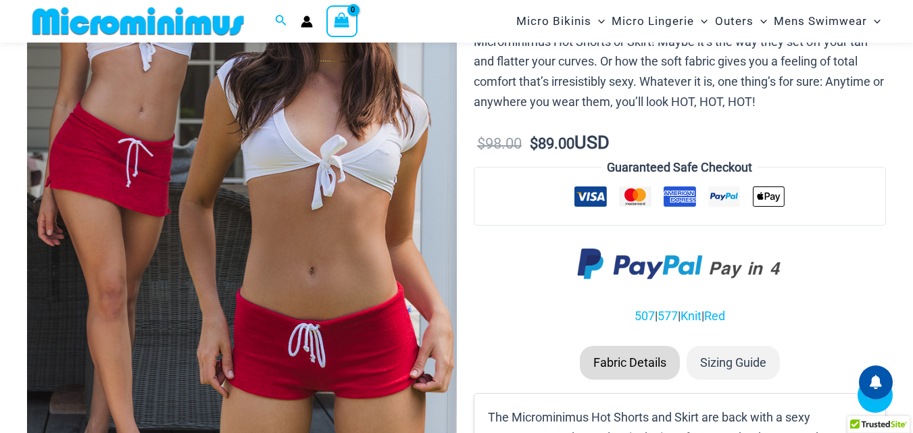
click at [372, 121] on img at bounding box center [242, 186] width 430 height 644
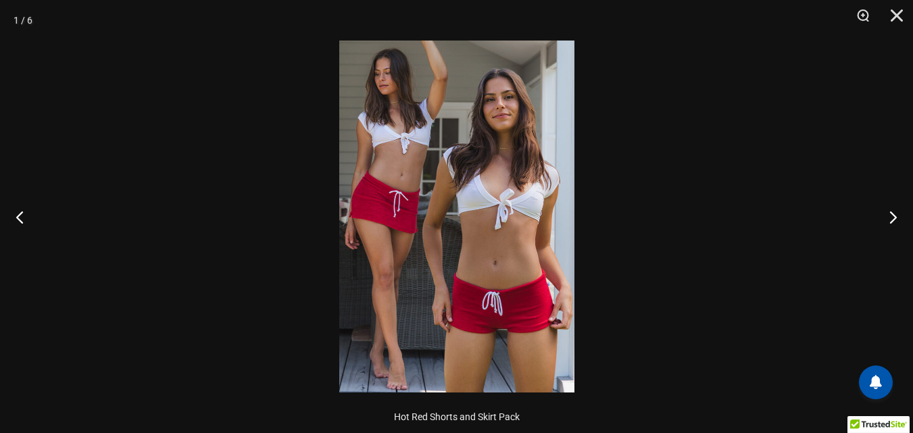
click at [553, 198] on img at bounding box center [456, 217] width 235 height 352
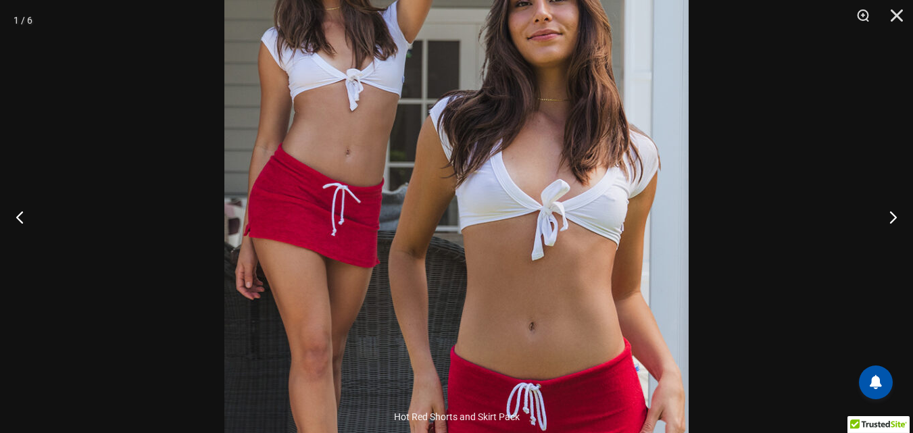
click at [553, 198] on img at bounding box center [456, 234] width 464 height 696
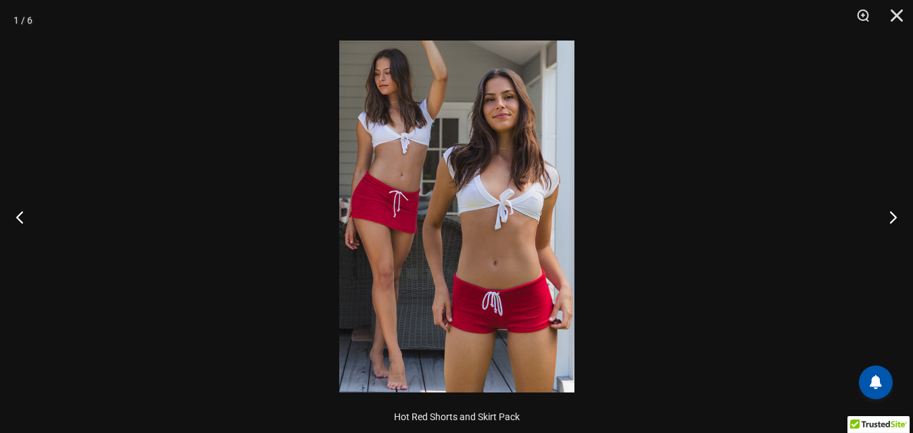
click at [553, 198] on img at bounding box center [456, 217] width 235 height 352
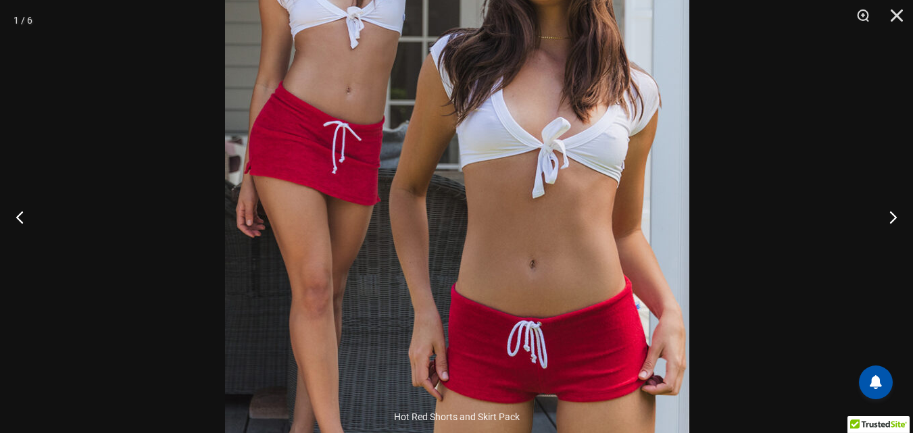
click at [568, 130] on img at bounding box center [457, 172] width 464 height 696
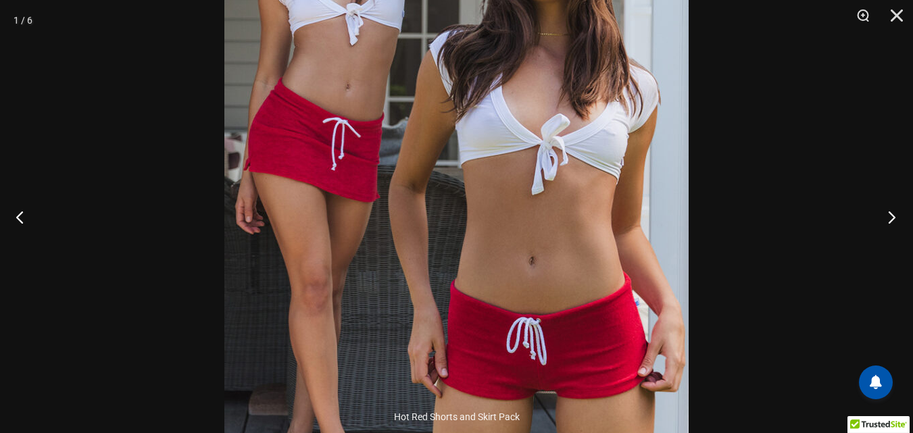
click at [895, 214] on button "Next" at bounding box center [887, 217] width 51 height 68
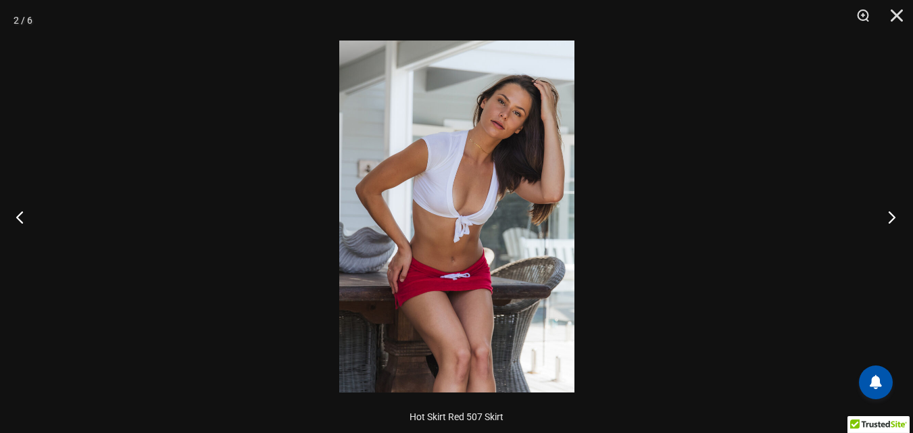
click at [895, 214] on button "Next" at bounding box center [887, 217] width 51 height 68
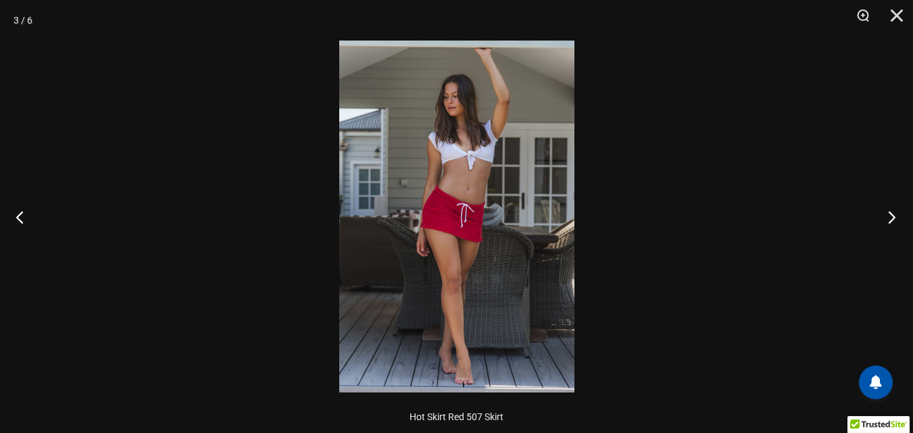
click at [891, 214] on button "Next" at bounding box center [887, 217] width 51 height 68
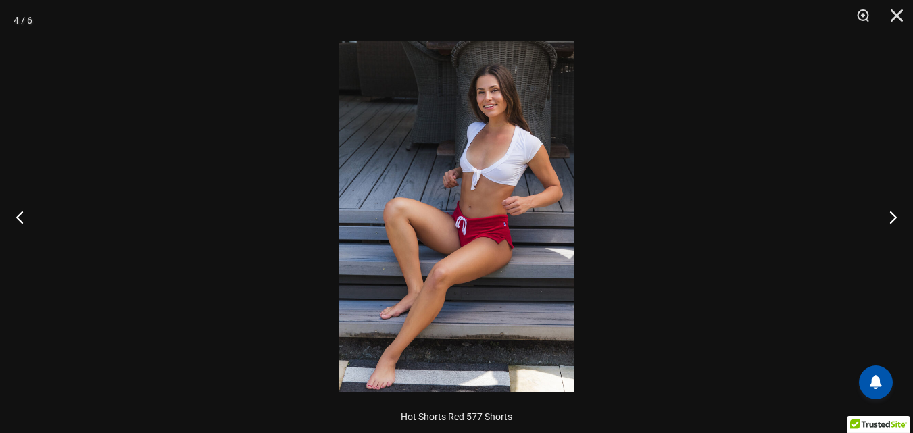
click at [549, 85] on img at bounding box center [456, 217] width 235 height 352
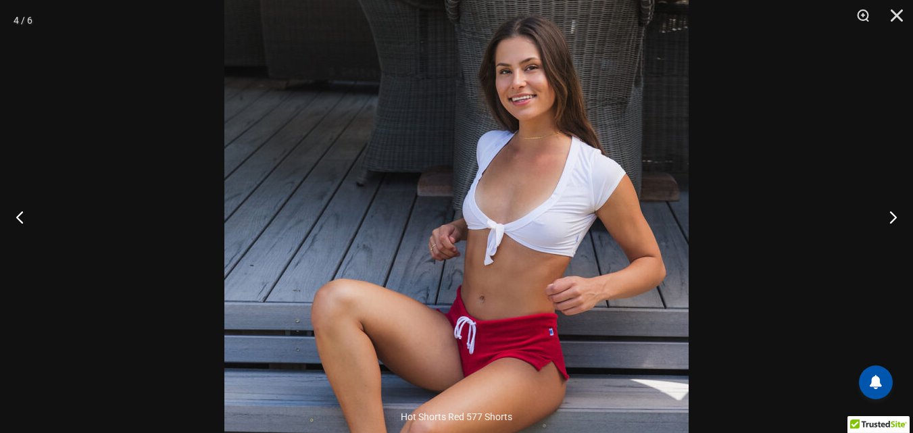
click at [567, 61] on img at bounding box center [456, 317] width 464 height 696
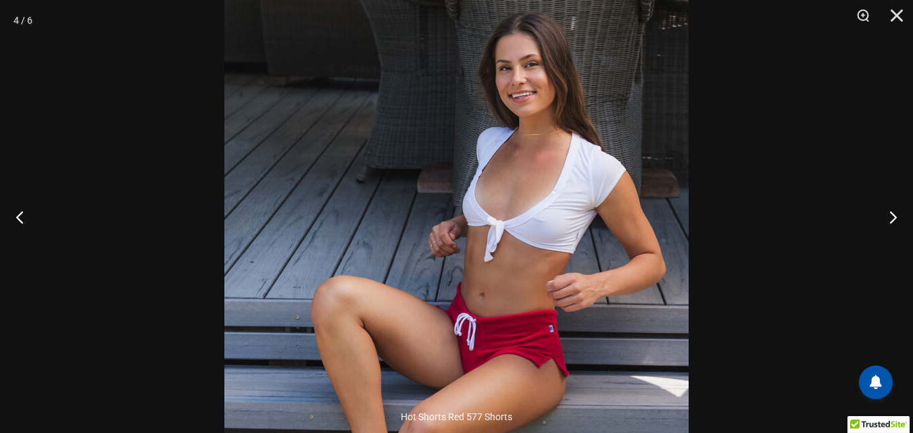
click at [567, 61] on img at bounding box center [456, 314] width 464 height 696
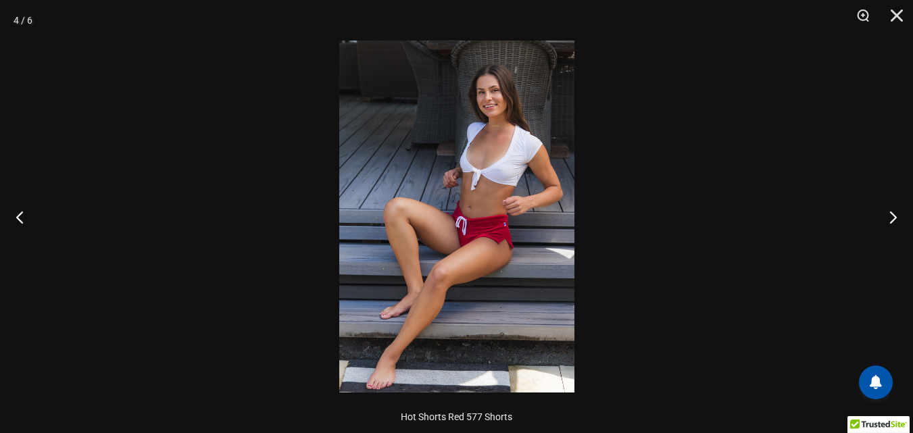
click at [550, 96] on img at bounding box center [456, 217] width 235 height 352
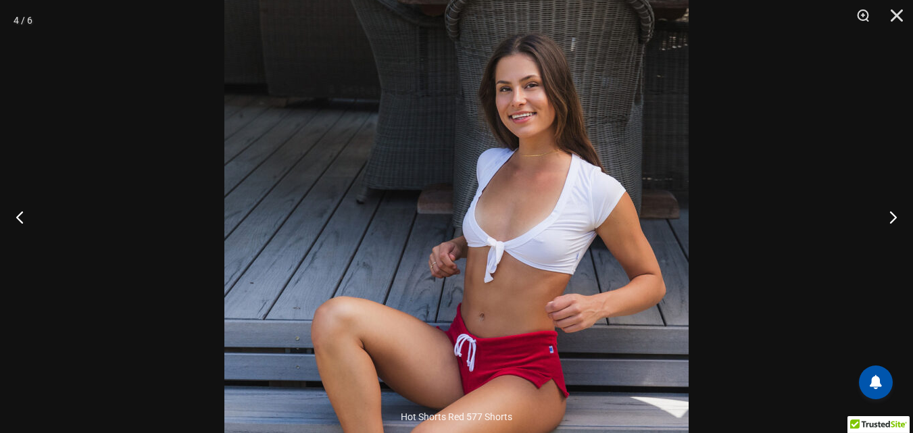
click at [594, 173] on img at bounding box center [456, 334] width 464 height 696
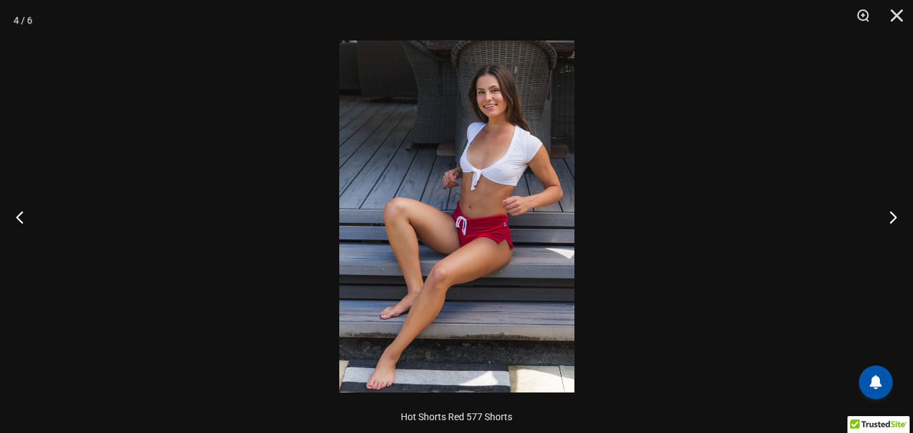
click at [549, 161] on img at bounding box center [456, 217] width 235 height 352
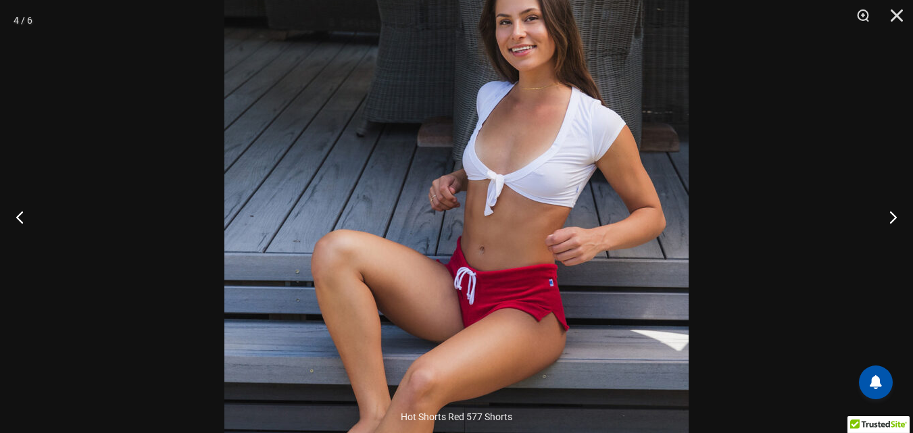
click at [582, 213] on img at bounding box center [456, 268] width 464 height 696
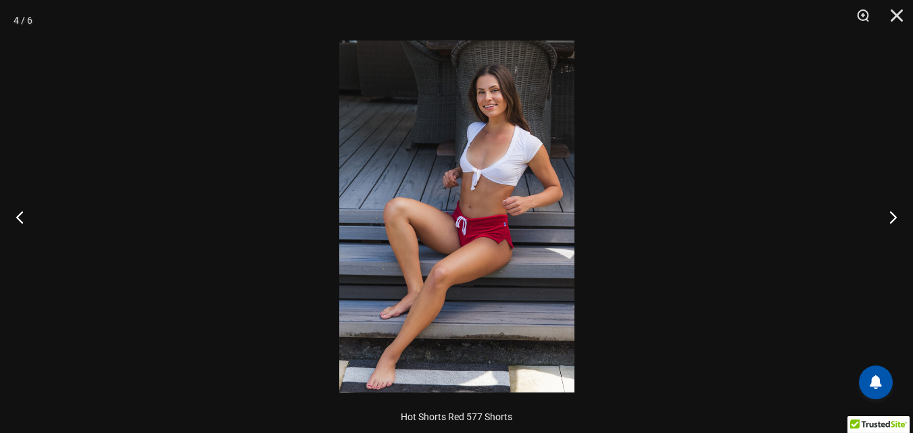
click at [552, 247] on img at bounding box center [456, 217] width 235 height 352
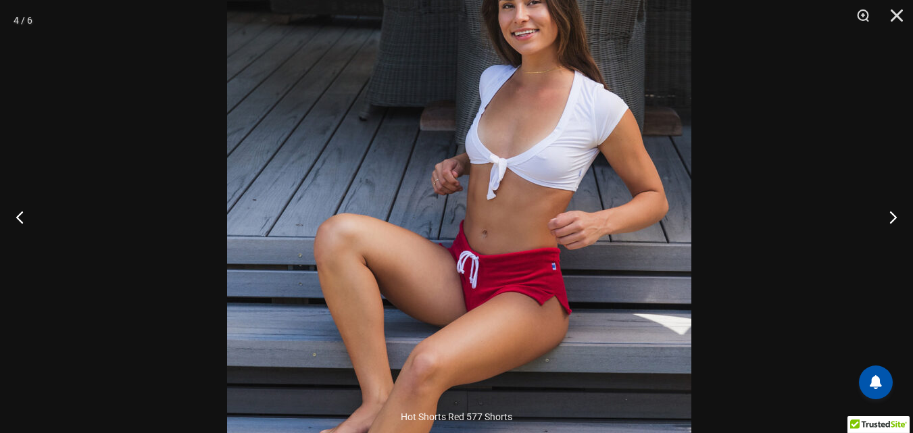
click at [567, 226] on img at bounding box center [459, 251] width 464 height 696
click at [567, 226] on img at bounding box center [458, 252] width 464 height 696
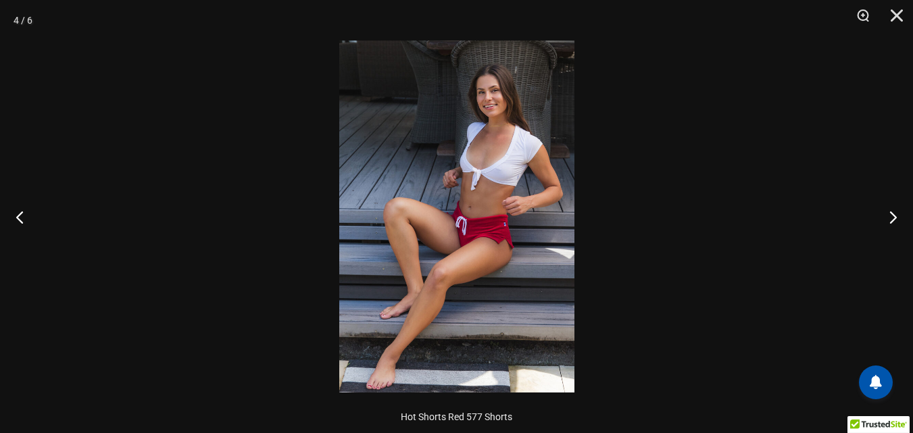
click at [551, 180] on img at bounding box center [456, 217] width 235 height 352
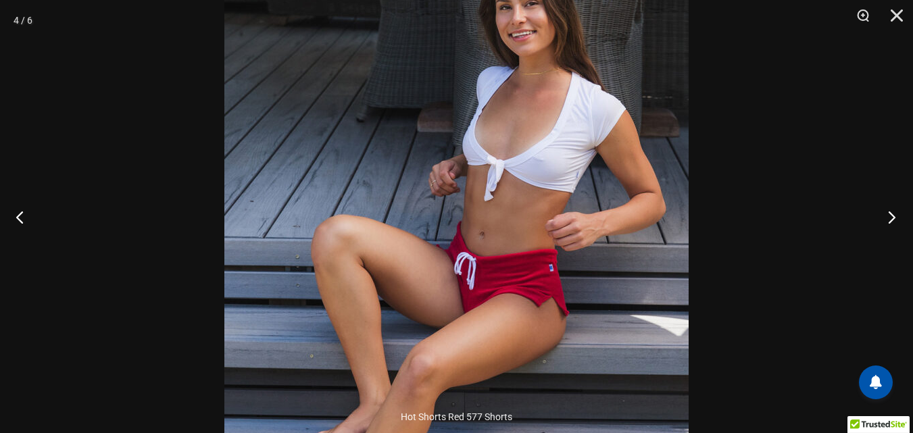
click at [890, 215] on button "Next" at bounding box center [887, 217] width 51 height 68
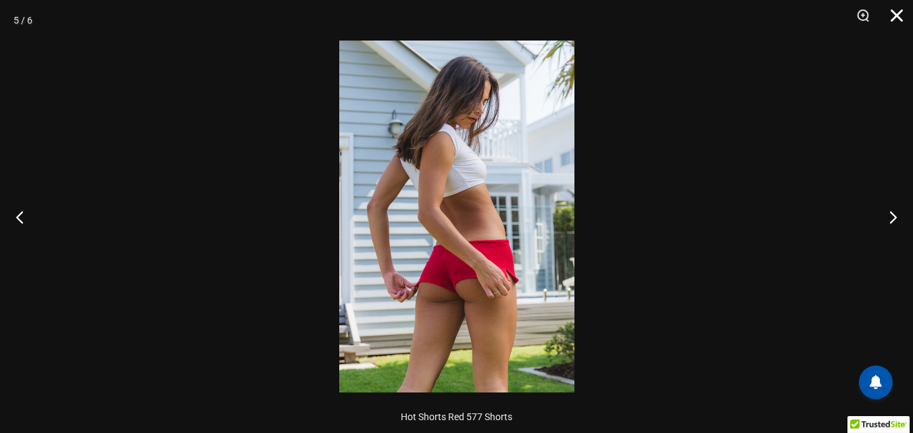
click at [899, 26] on button "Close" at bounding box center [892, 20] width 34 height 41
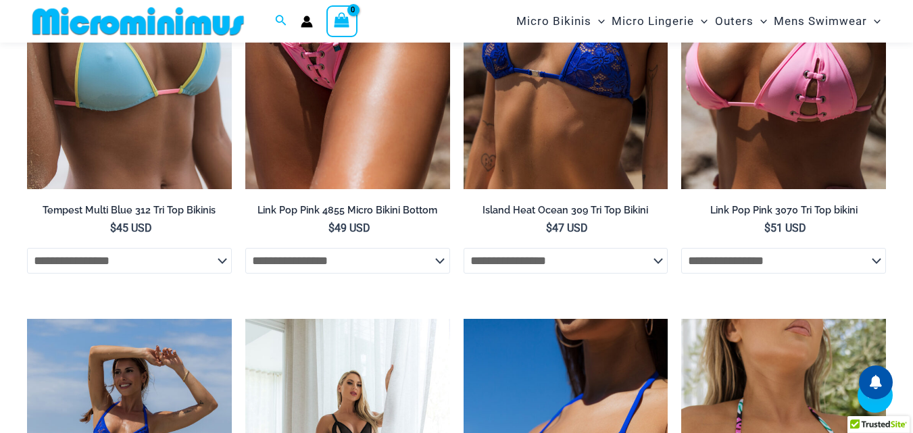
scroll to position [1813, 0]
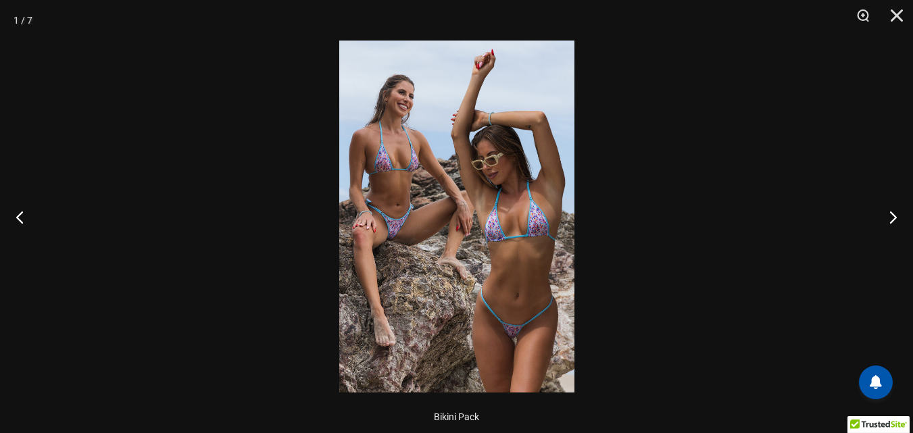
click at [475, 182] on img at bounding box center [456, 217] width 235 height 352
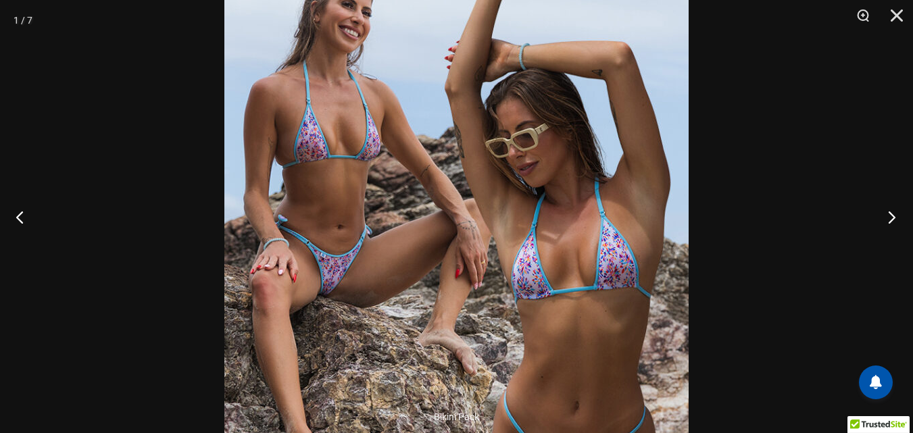
click at [889, 218] on button "Next" at bounding box center [887, 217] width 51 height 68
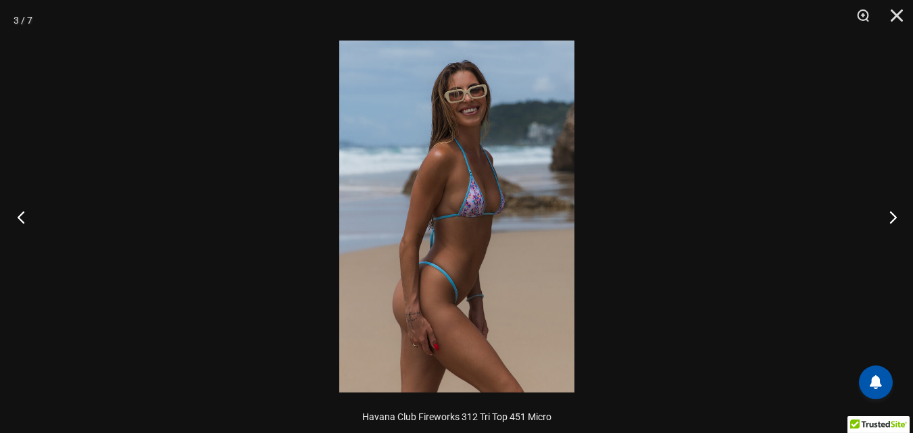
click at [34, 214] on button "Previous" at bounding box center [25, 217] width 51 height 68
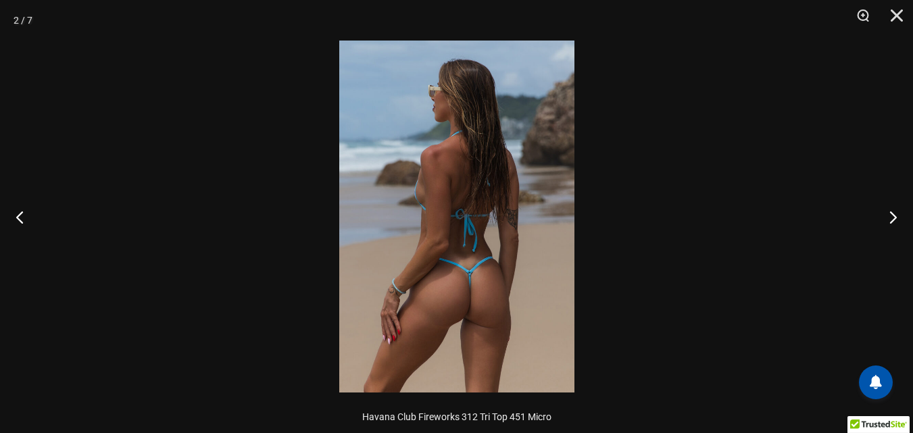
click at [488, 181] on img at bounding box center [456, 217] width 235 height 352
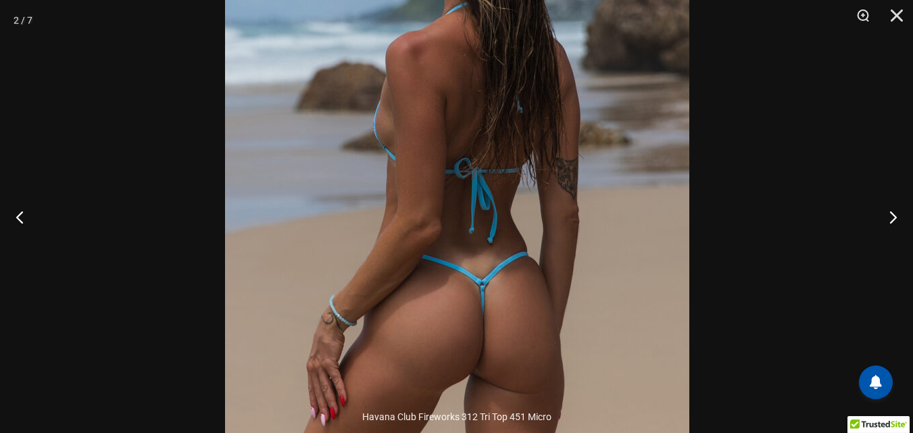
click at [529, 261] on img at bounding box center [457, 173] width 464 height 696
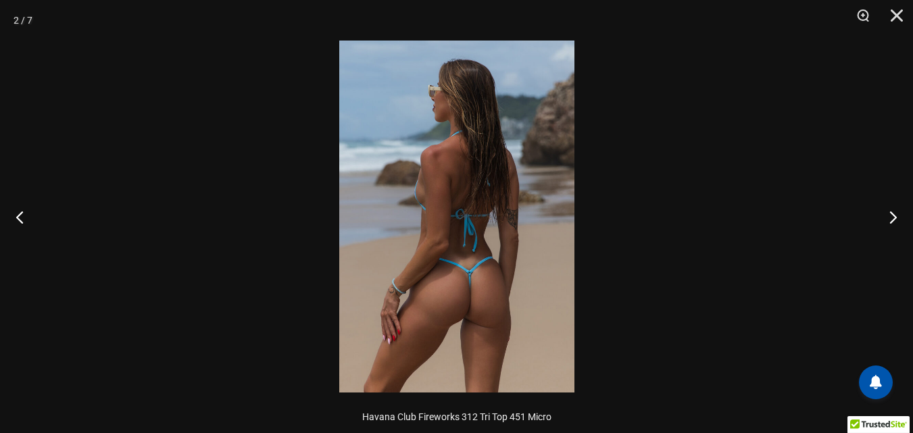
click at [528, 264] on img at bounding box center [456, 217] width 235 height 352
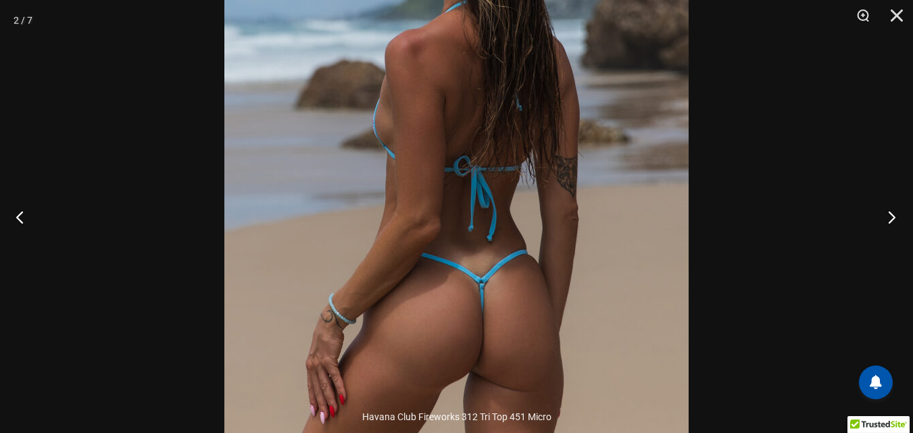
click at [882, 214] on button "Next" at bounding box center [887, 217] width 51 height 68
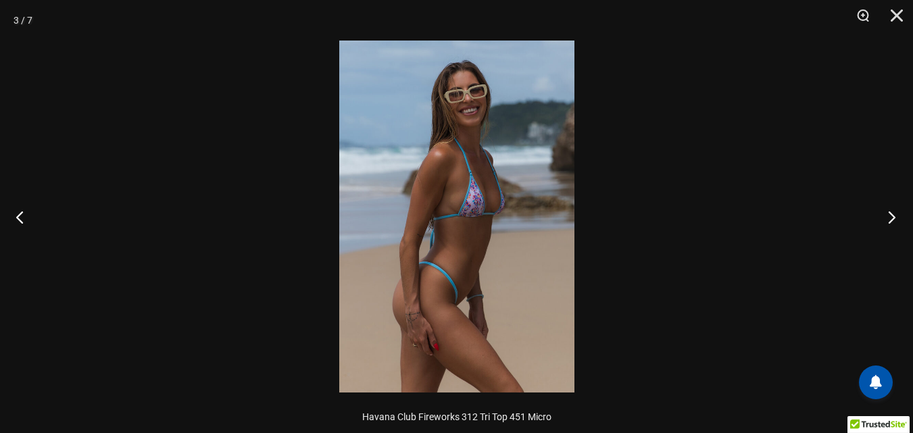
click at [882, 214] on button "Next" at bounding box center [887, 217] width 51 height 68
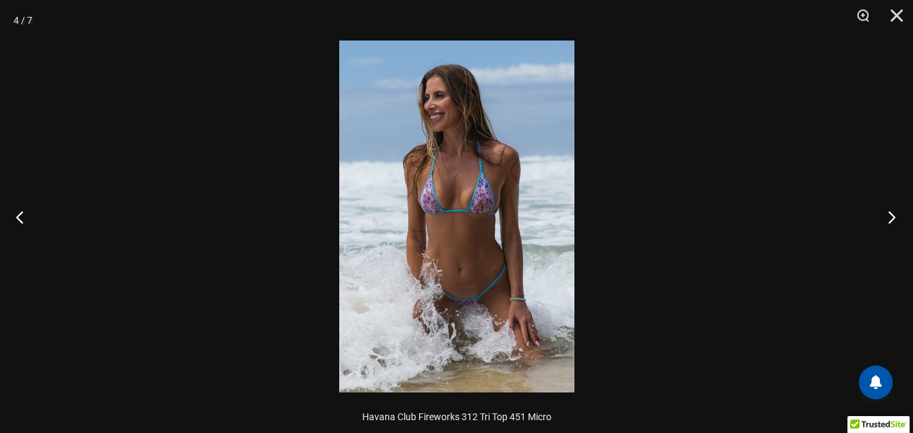
click at [882, 214] on button "Next" at bounding box center [887, 217] width 51 height 68
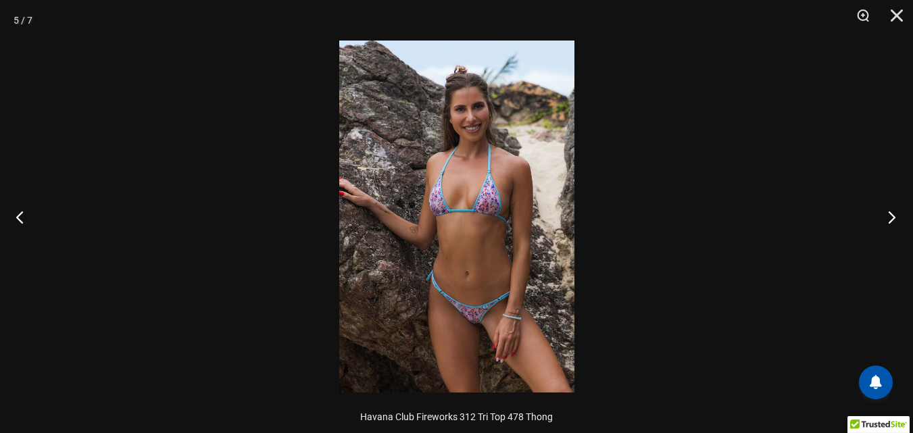
click at [886, 214] on button "Next" at bounding box center [887, 217] width 51 height 68
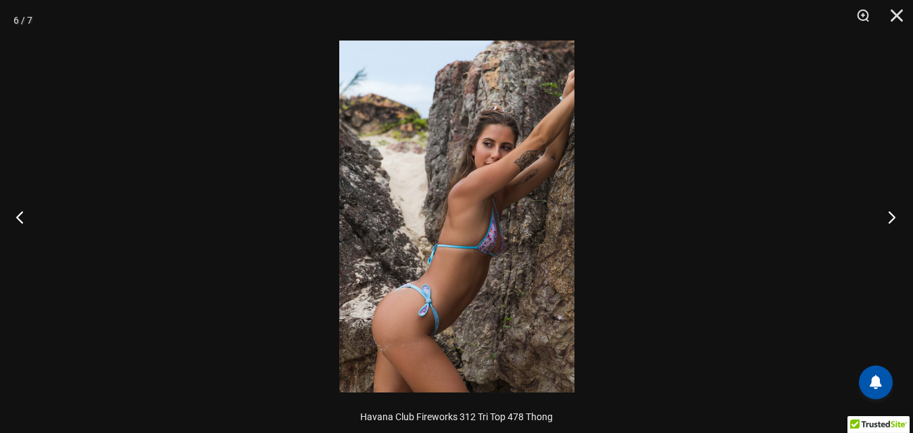
click at [886, 214] on button "Next" at bounding box center [887, 217] width 51 height 68
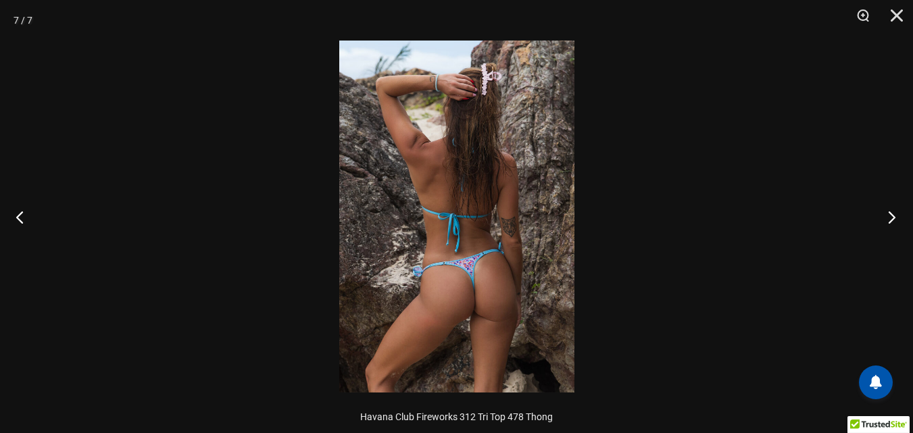
click at [886, 214] on button "Next" at bounding box center [887, 217] width 51 height 68
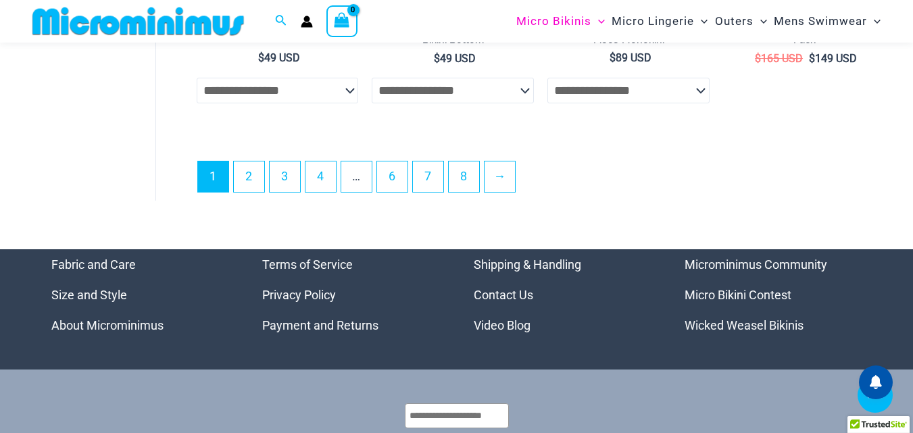
scroll to position [3365, 0]
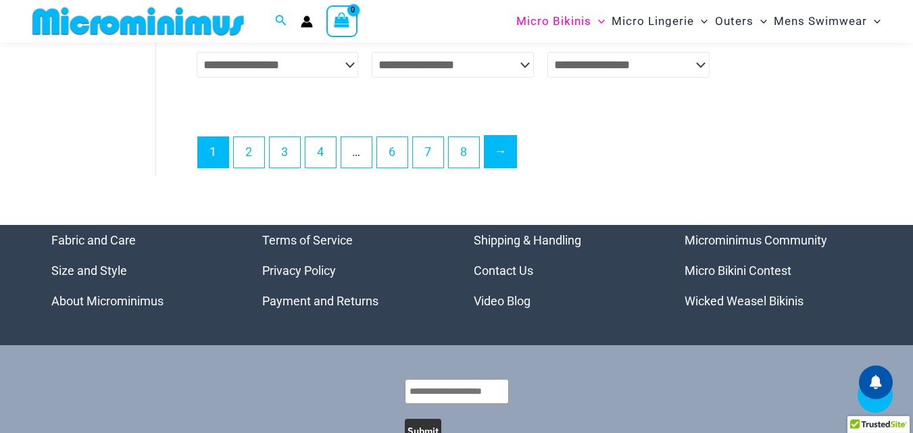
click at [499, 168] on link "→" at bounding box center [500, 152] width 32 height 32
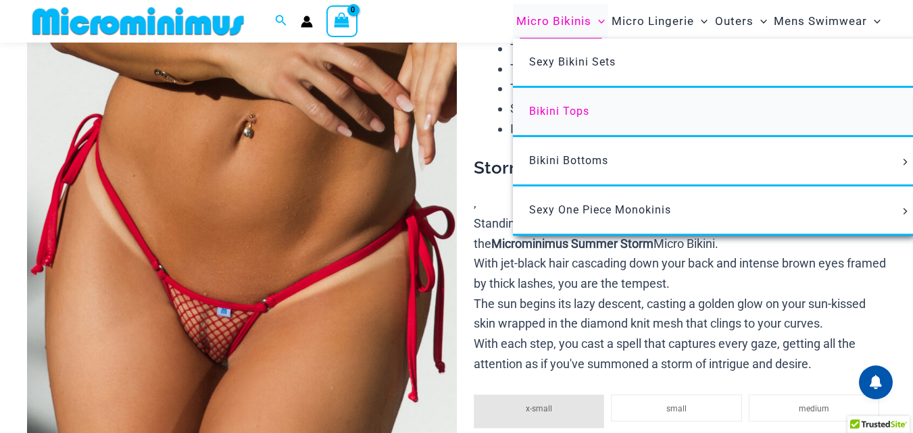
scroll to position [191, 0]
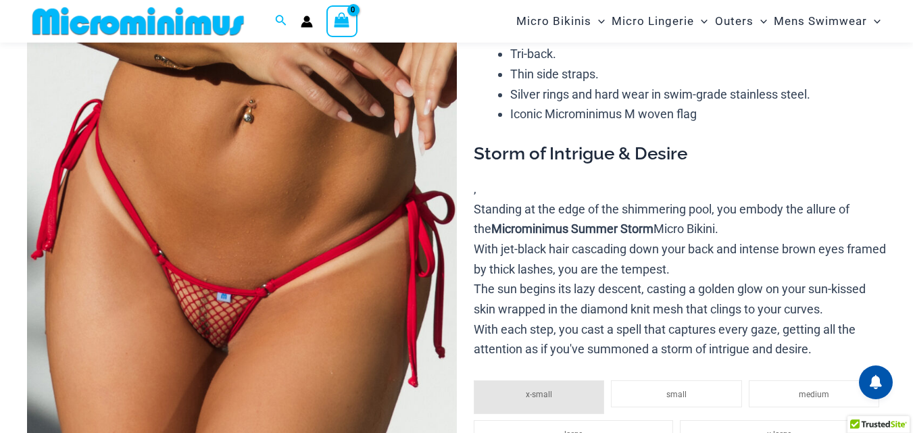
click at [265, 253] on img at bounding box center [242, 254] width 430 height 644
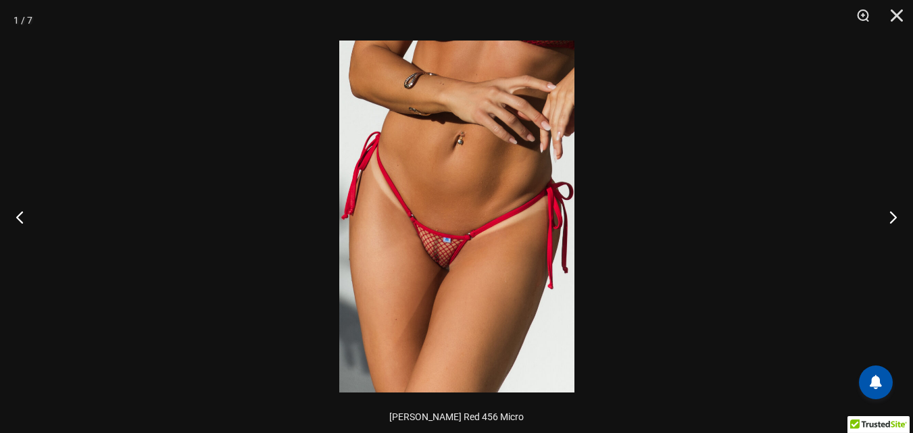
click at [439, 243] on img at bounding box center [456, 217] width 235 height 352
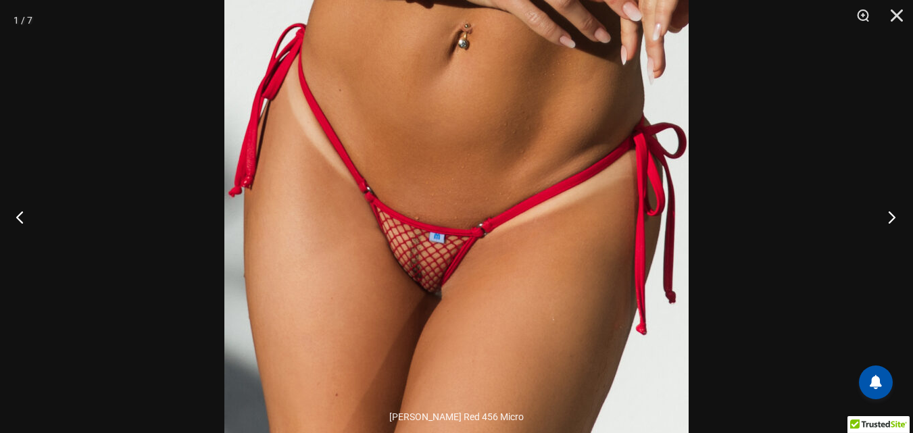
click at [882, 213] on button "Next" at bounding box center [887, 217] width 51 height 68
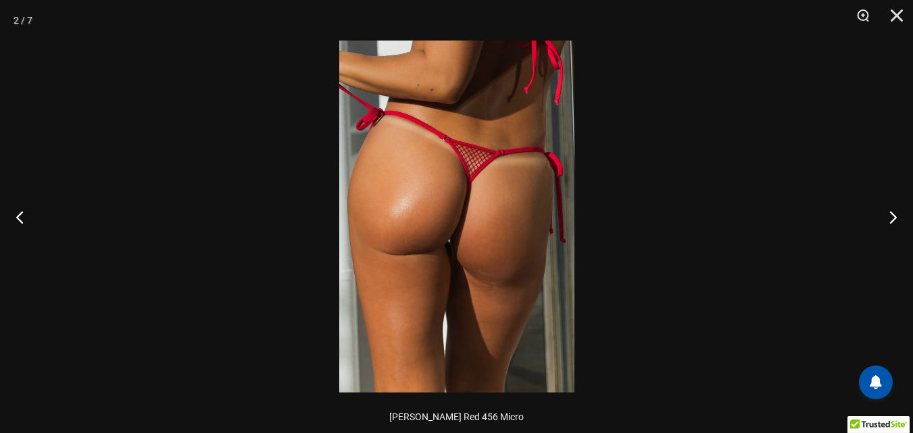
click at [467, 181] on img at bounding box center [456, 217] width 235 height 352
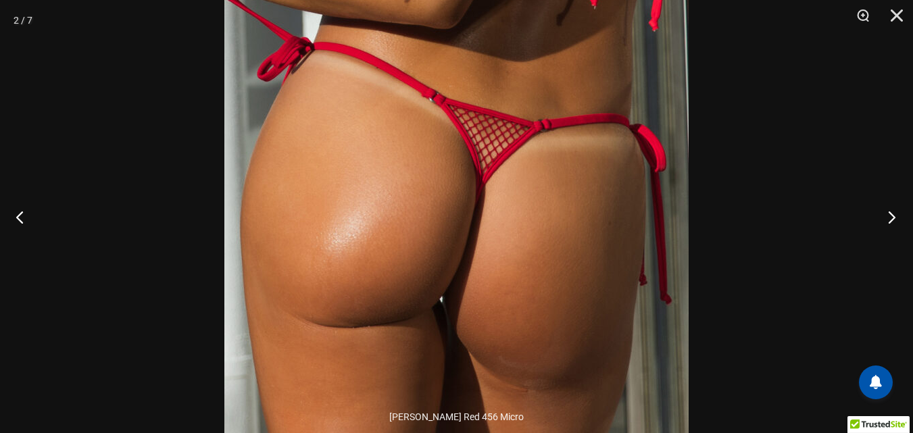
click at [886, 220] on button "Next" at bounding box center [887, 217] width 51 height 68
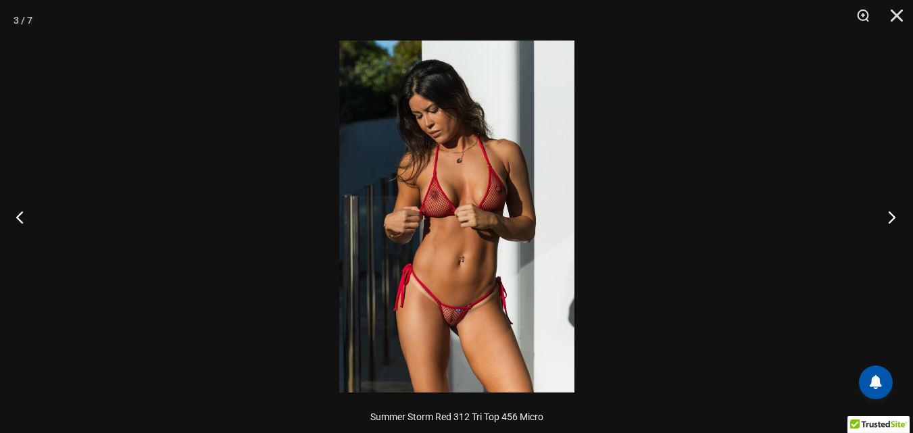
click at [886, 214] on button "Next" at bounding box center [887, 217] width 51 height 68
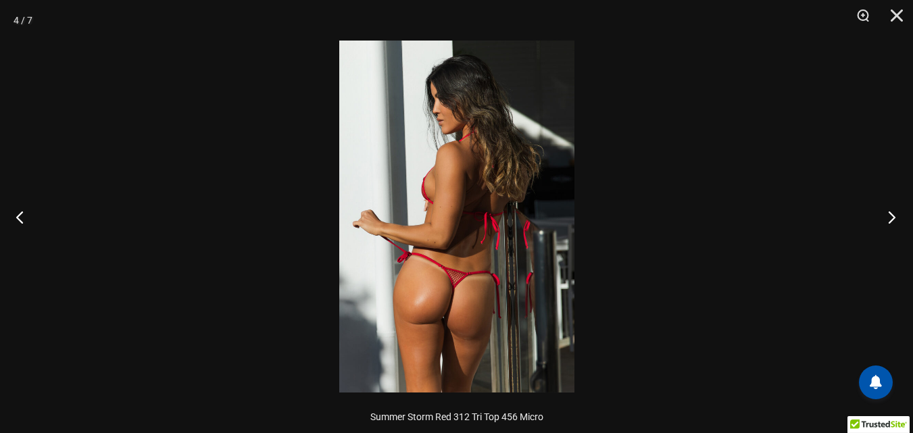
click at [888, 214] on button "Next" at bounding box center [887, 217] width 51 height 68
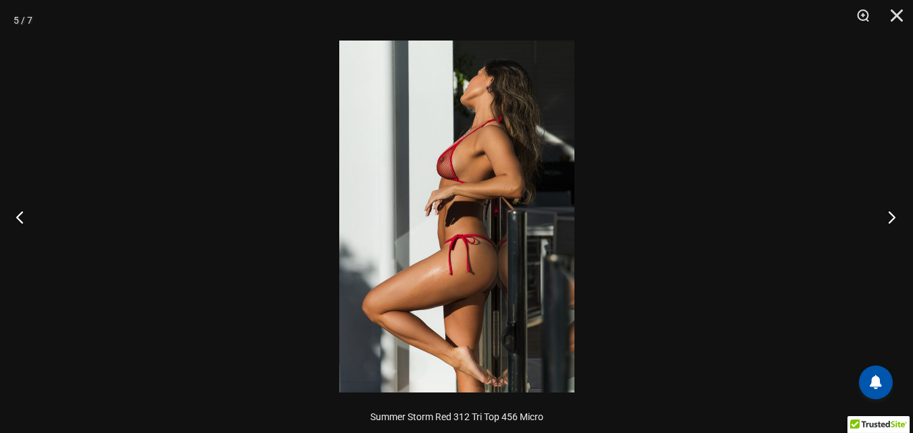
click at [888, 214] on button "Next" at bounding box center [887, 217] width 51 height 68
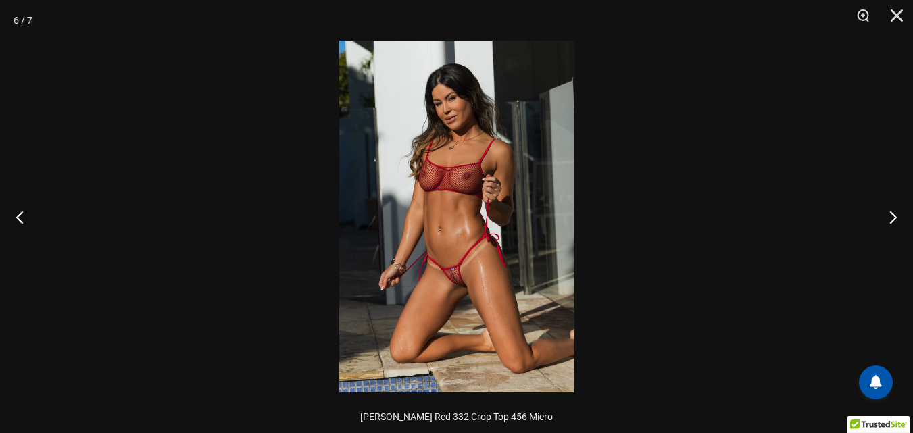
click at [541, 218] on img at bounding box center [456, 217] width 235 height 352
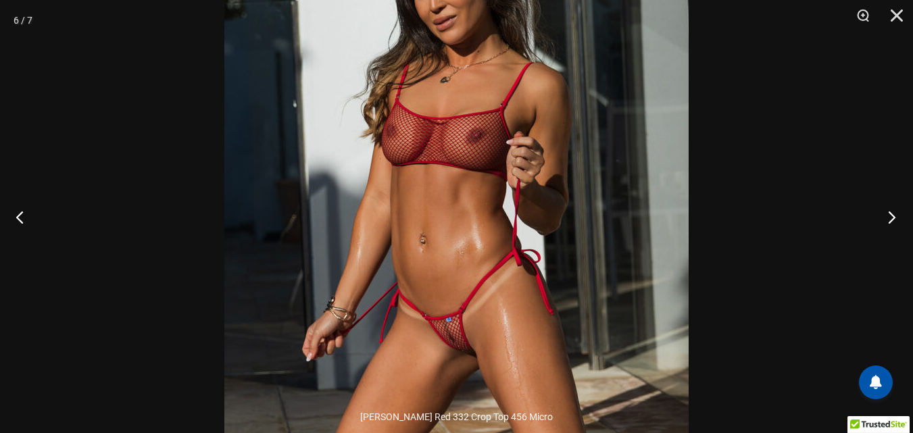
click at [900, 216] on button "Next" at bounding box center [887, 217] width 51 height 68
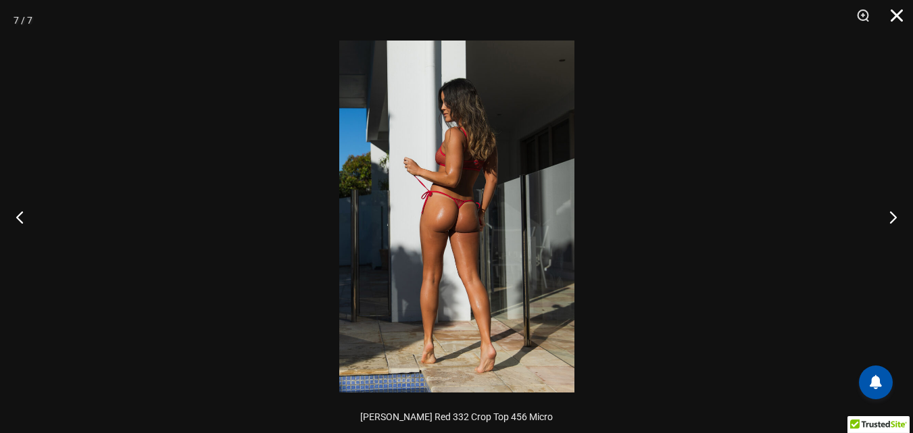
click at [898, 14] on button "Close" at bounding box center [892, 20] width 34 height 41
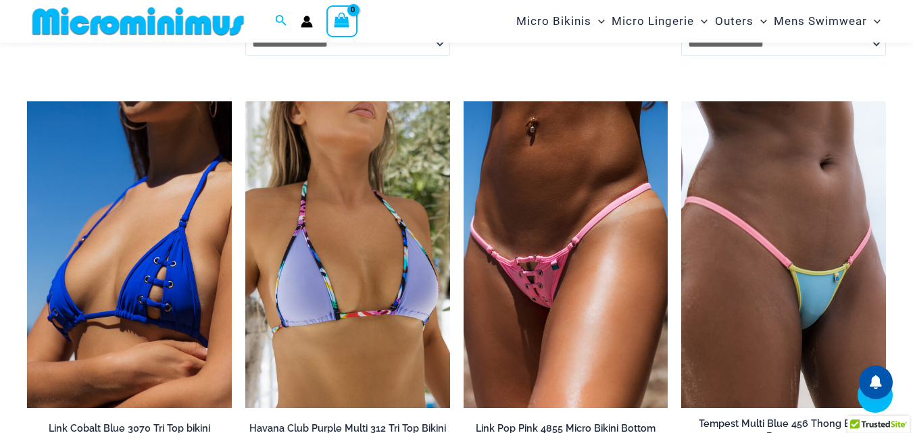
scroll to position [2555, 0]
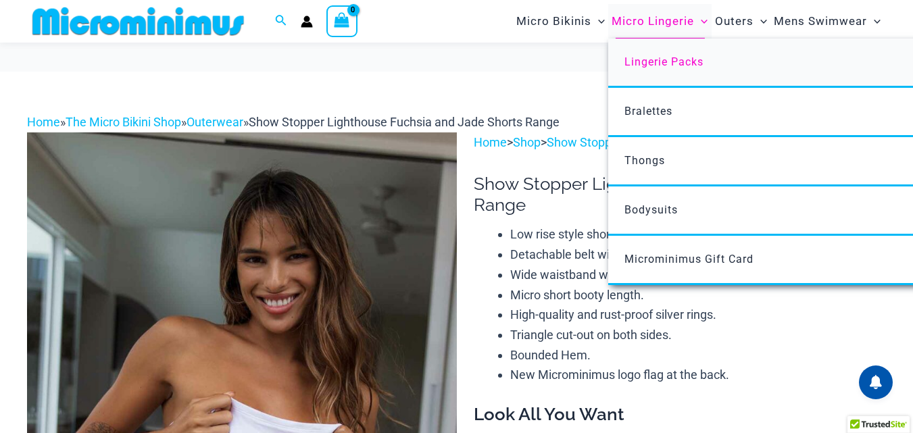
scroll to position [190, 0]
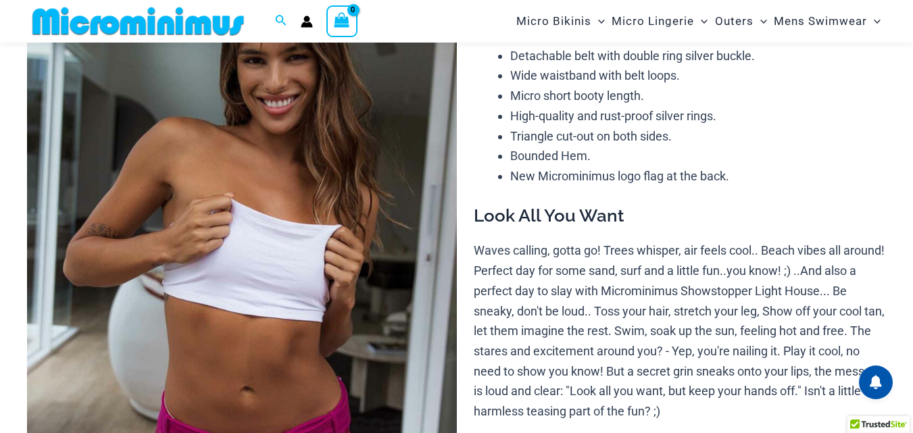
click at [278, 220] on img at bounding box center [242, 255] width 430 height 644
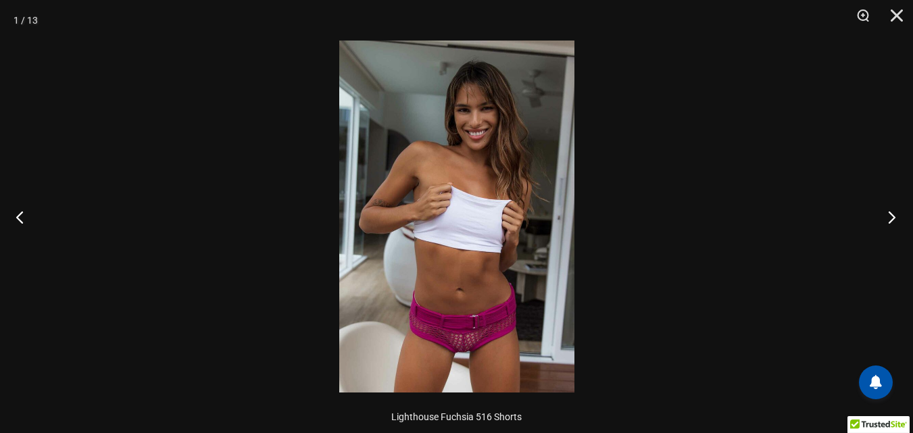
click at [890, 223] on button "Next" at bounding box center [887, 217] width 51 height 68
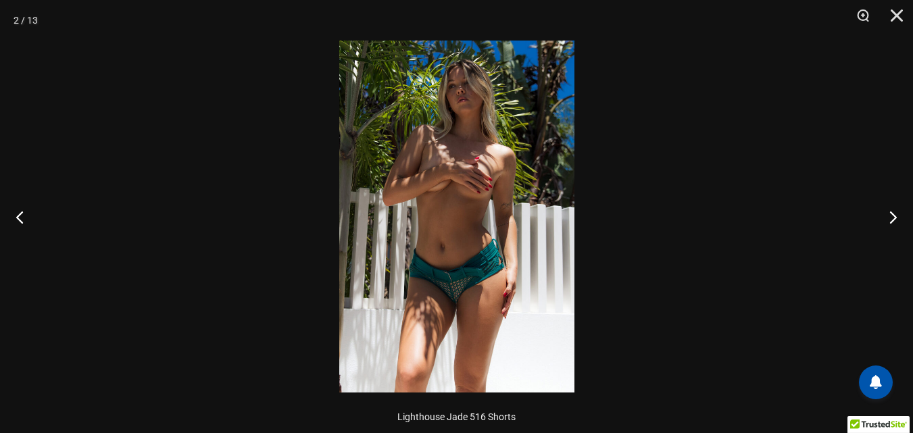
click at [550, 222] on img at bounding box center [456, 217] width 235 height 352
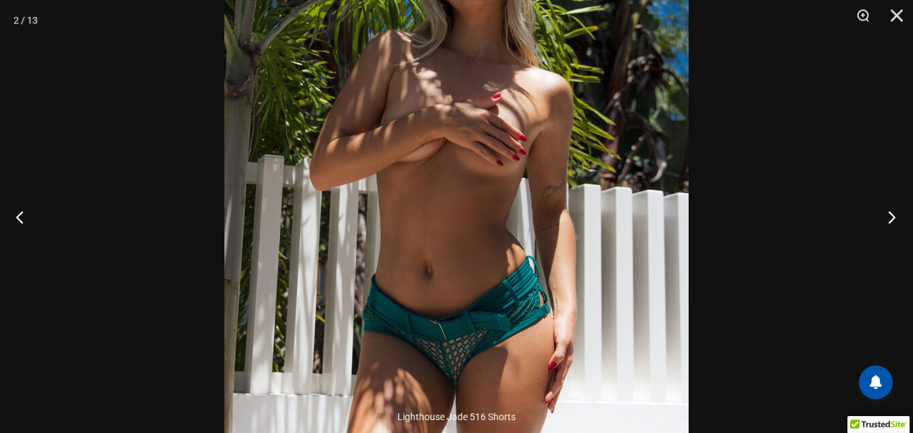
click at [885, 216] on button "Next" at bounding box center [887, 217] width 51 height 68
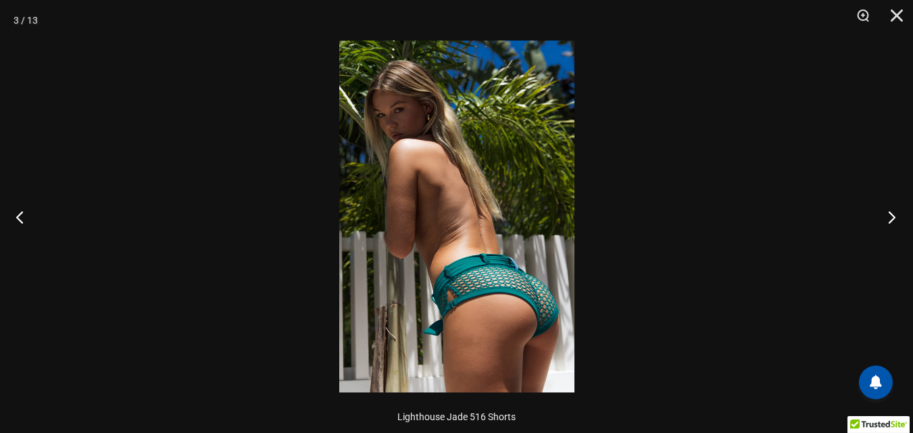
click at [885, 216] on button "Next" at bounding box center [887, 217] width 51 height 68
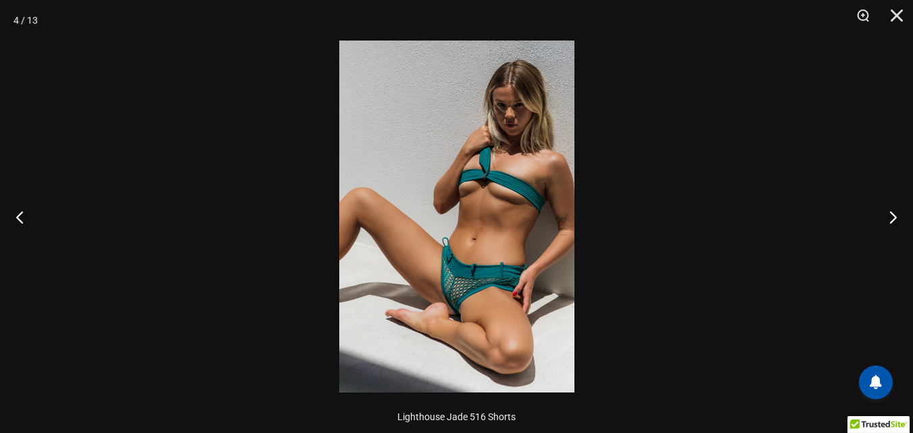
click at [518, 210] on img at bounding box center [456, 217] width 235 height 352
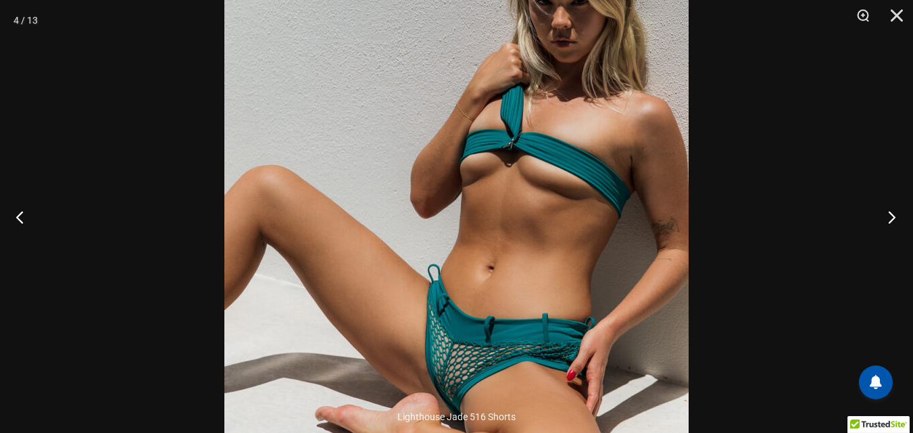
click at [901, 221] on button "Next" at bounding box center [887, 217] width 51 height 68
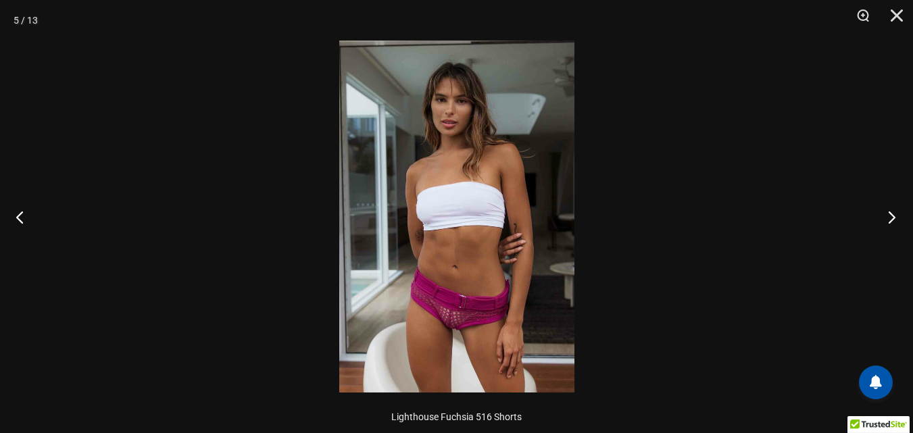
click at [901, 221] on button "Next" at bounding box center [887, 217] width 51 height 68
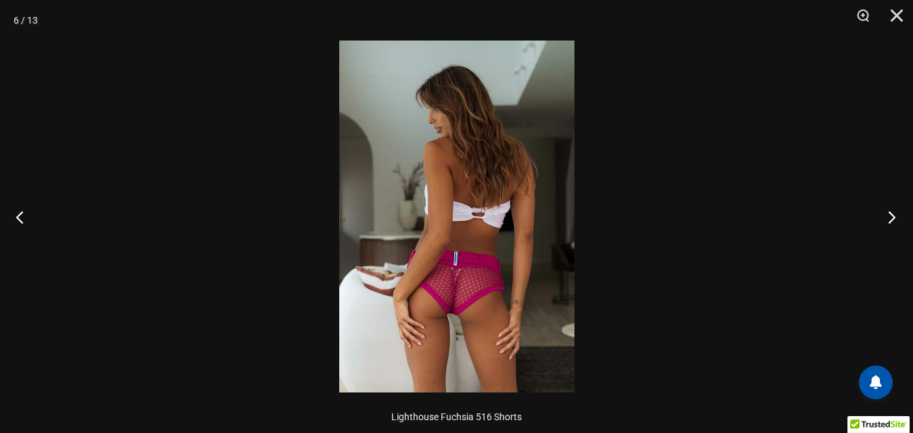
click at [901, 220] on button "Next" at bounding box center [887, 217] width 51 height 68
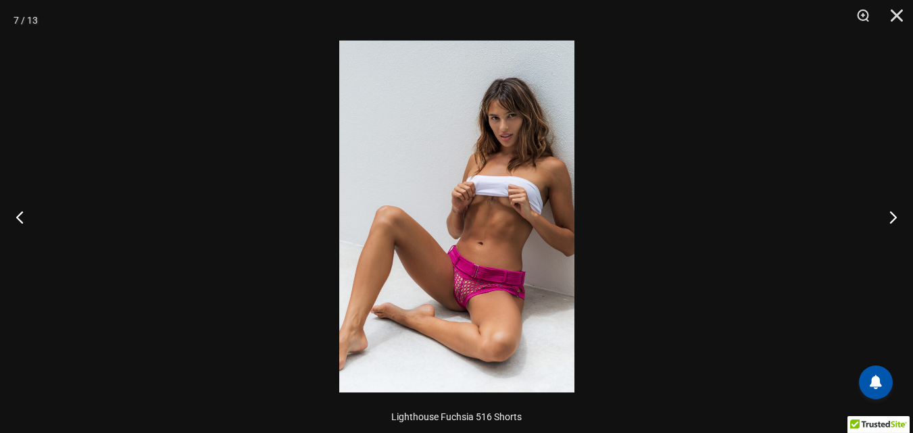
click at [557, 217] on img at bounding box center [456, 217] width 235 height 352
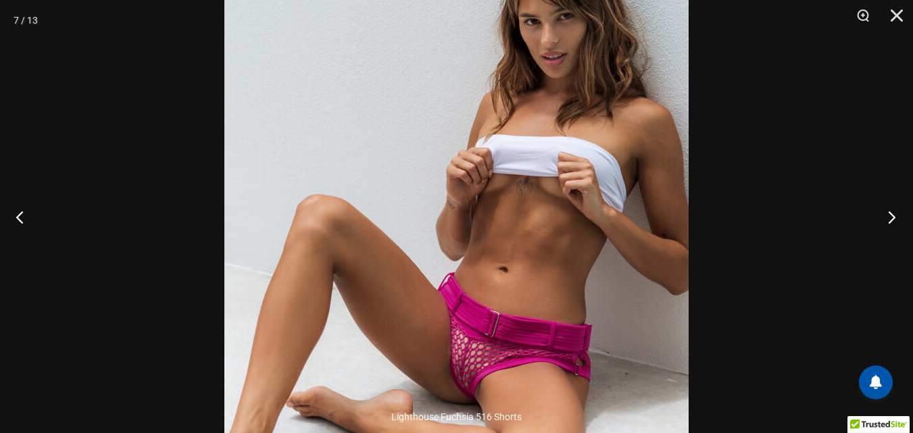
click at [902, 219] on button "Next" at bounding box center [887, 217] width 51 height 68
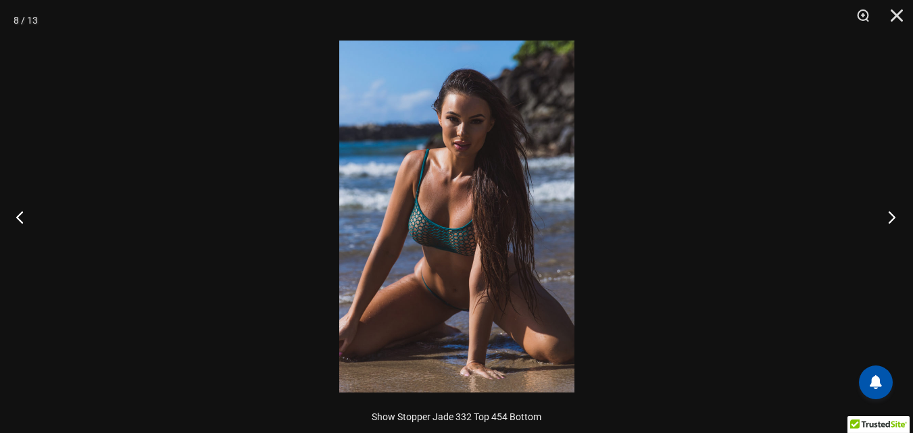
click at [892, 219] on button "Next" at bounding box center [887, 217] width 51 height 68
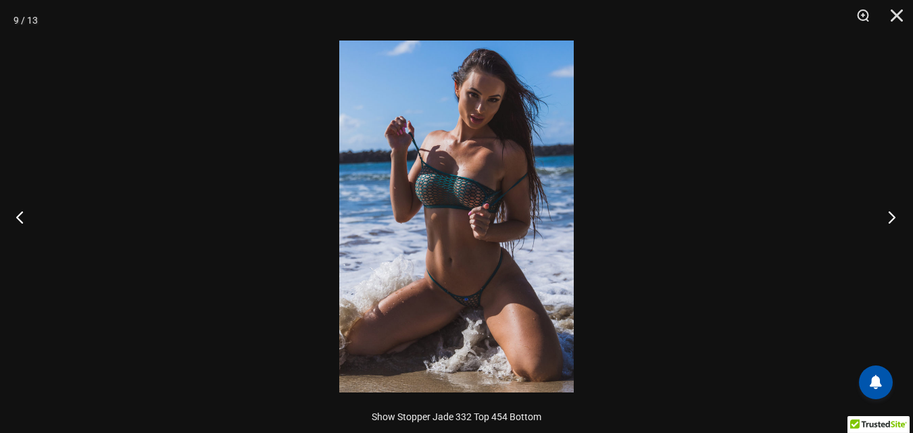
click at [890, 219] on button "Next" at bounding box center [887, 217] width 51 height 68
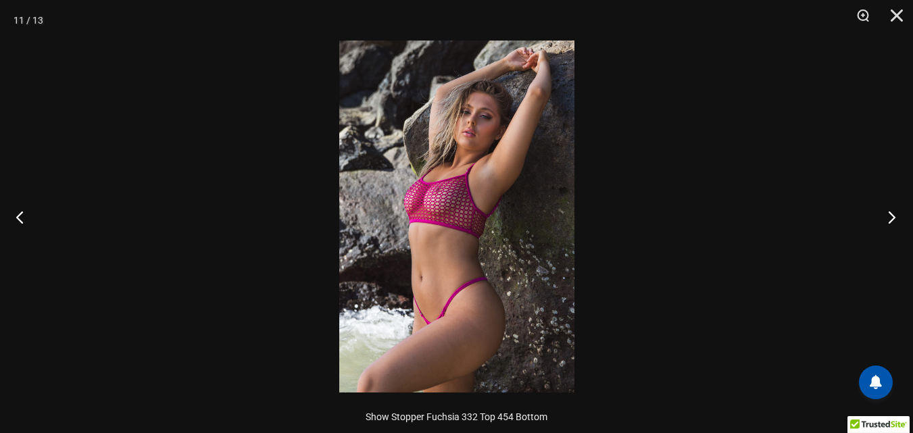
click at [889, 219] on button "Next" at bounding box center [887, 217] width 51 height 68
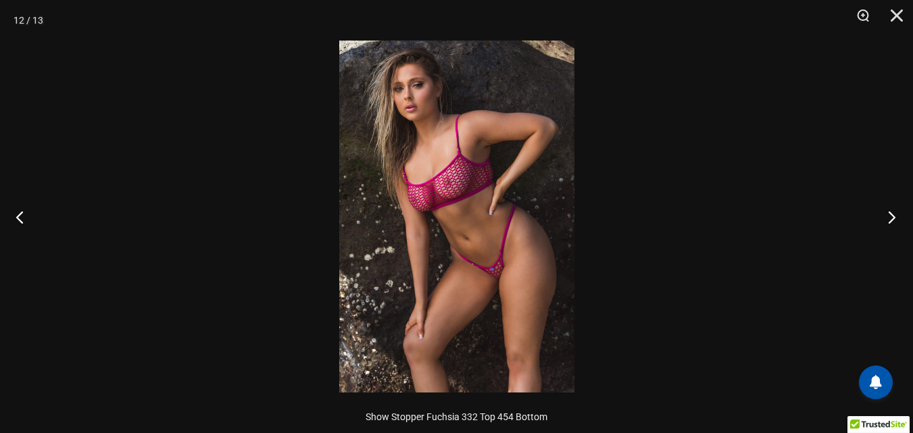
click at [889, 219] on button "Next" at bounding box center [887, 217] width 51 height 68
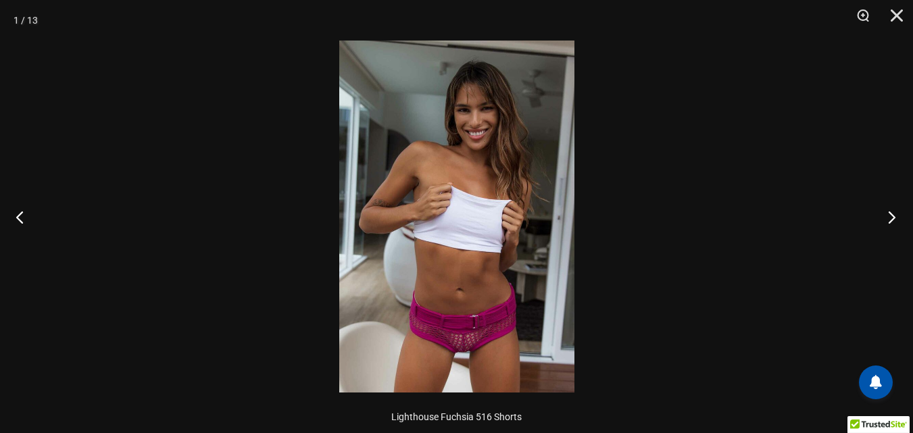
click at [889, 219] on button "Next" at bounding box center [887, 217] width 51 height 68
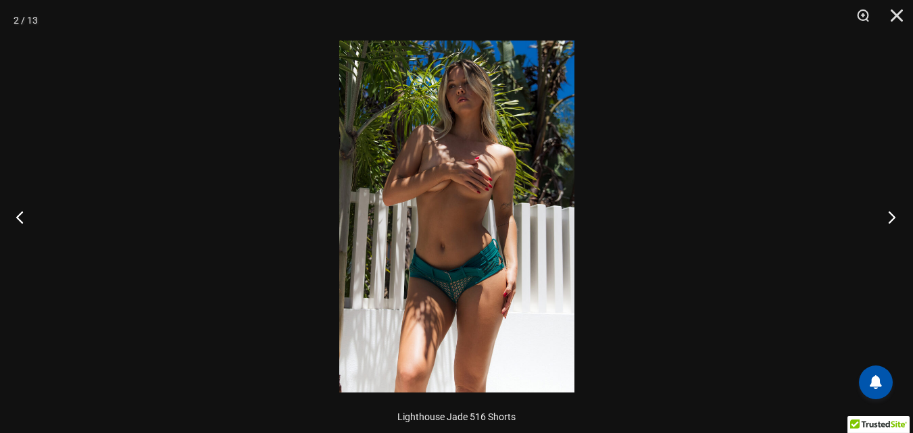
click at [889, 219] on button "Next" at bounding box center [887, 217] width 51 height 68
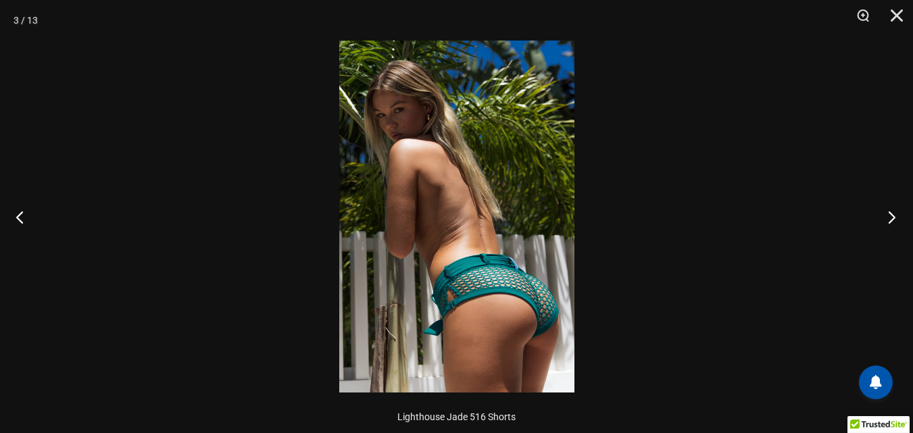
click at [889, 219] on button "Next" at bounding box center [887, 217] width 51 height 68
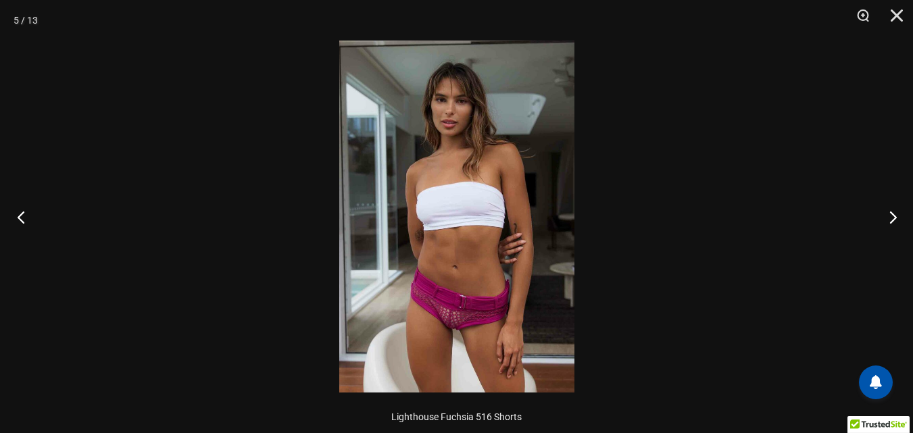
click at [26, 218] on button "Previous" at bounding box center [25, 217] width 51 height 68
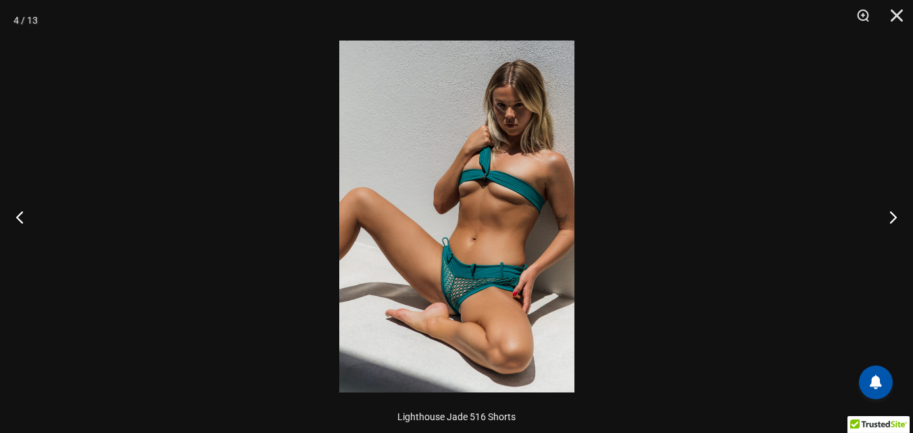
click at [556, 218] on img at bounding box center [456, 217] width 235 height 352
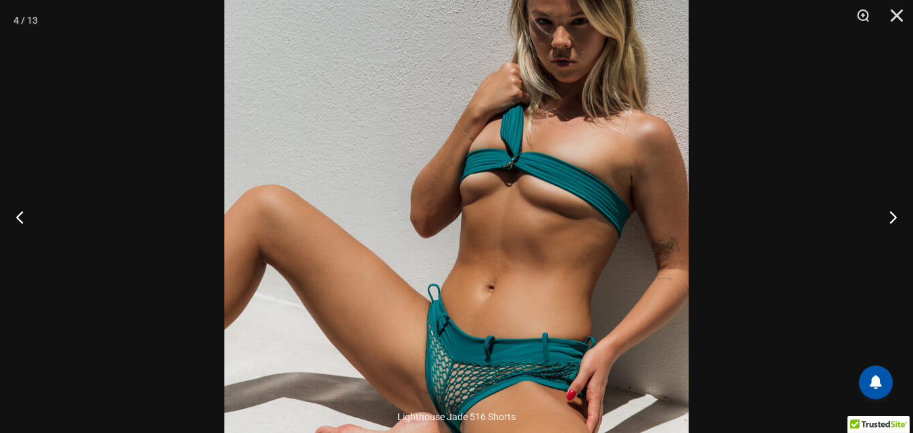
click at [557, 237] on img at bounding box center [456, 243] width 464 height 696
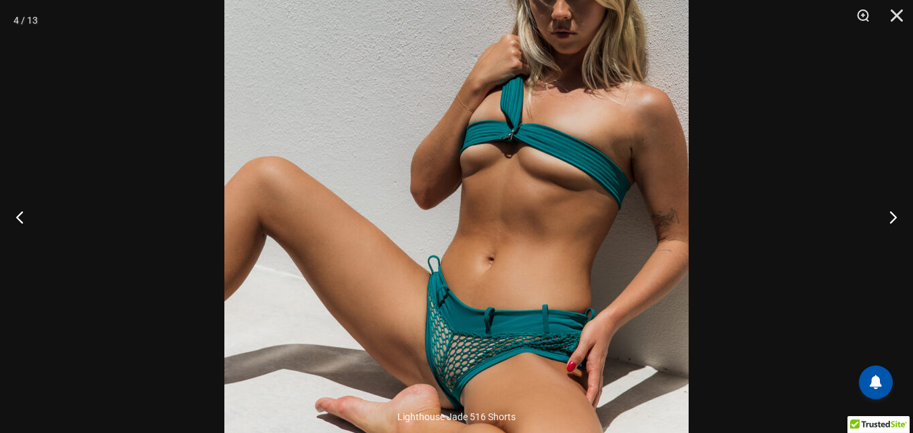
click at [630, 157] on img at bounding box center [456, 214] width 464 height 696
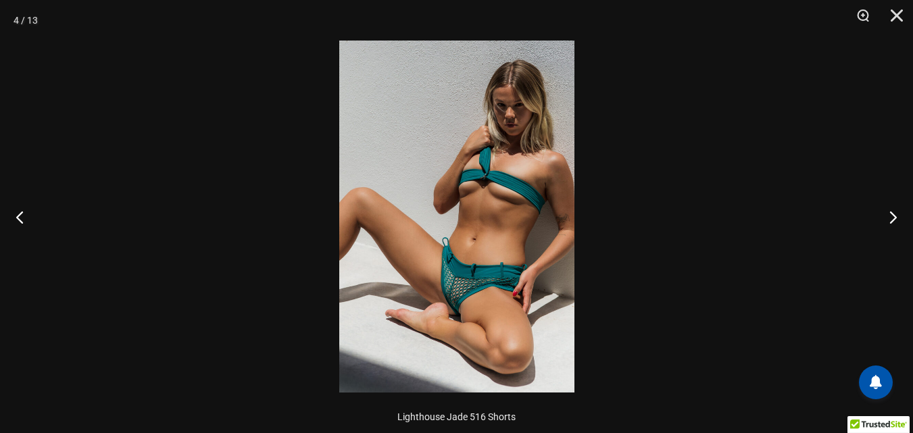
click at [545, 220] on img at bounding box center [456, 217] width 235 height 352
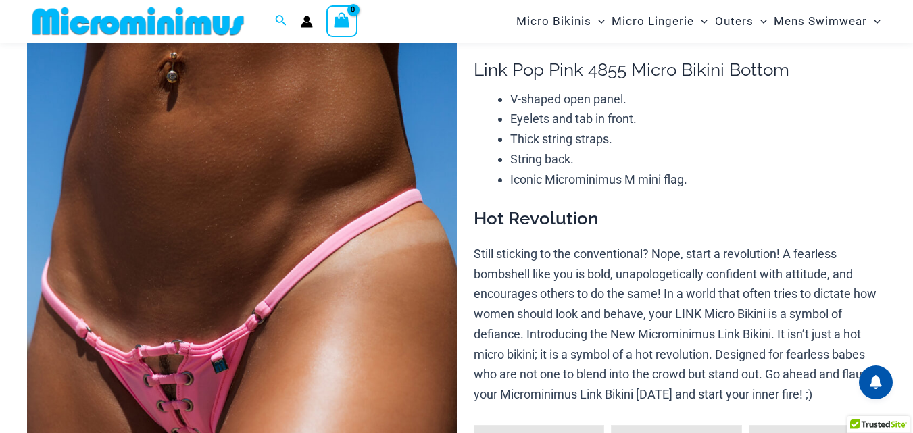
scroll to position [259, 0]
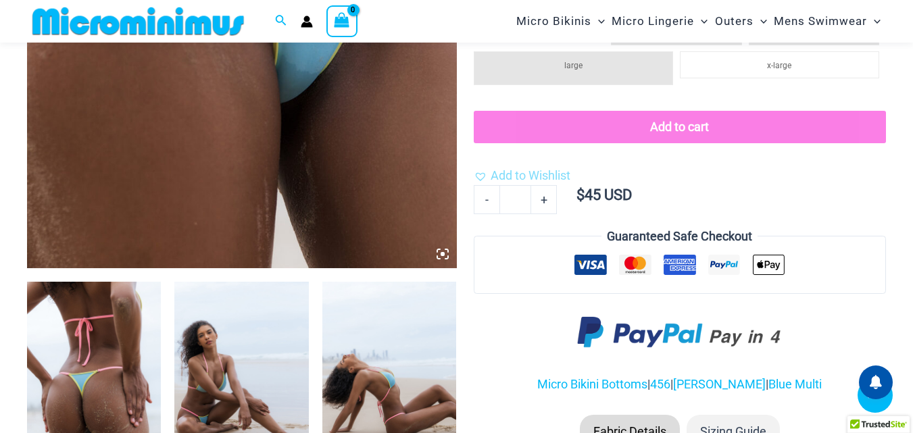
scroll to position [460, 0]
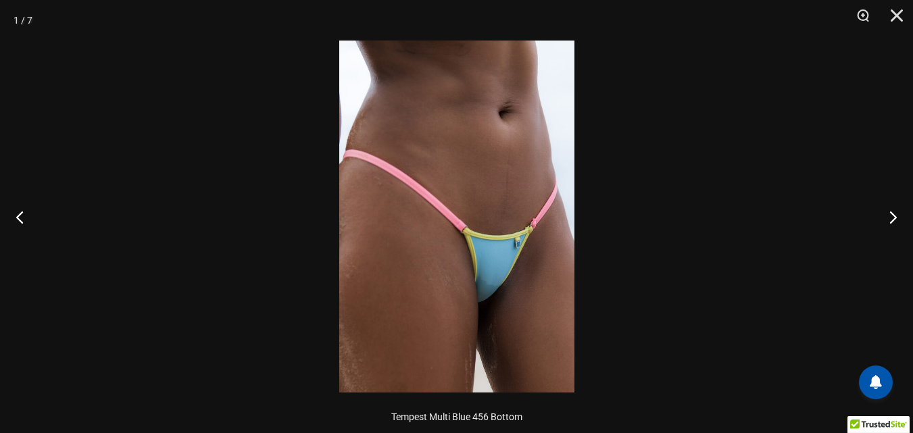
click at [545, 214] on img at bounding box center [456, 217] width 235 height 352
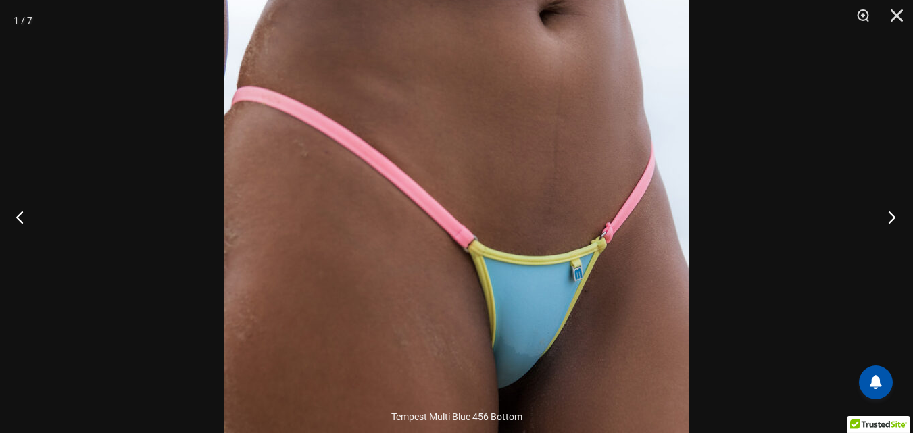
click at [893, 214] on button "Next" at bounding box center [887, 217] width 51 height 68
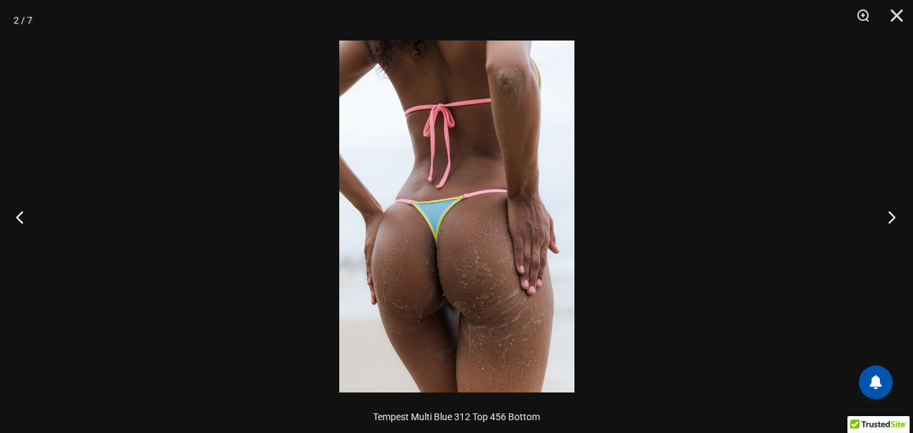
click at [896, 214] on button "Next" at bounding box center [887, 217] width 51 height 68
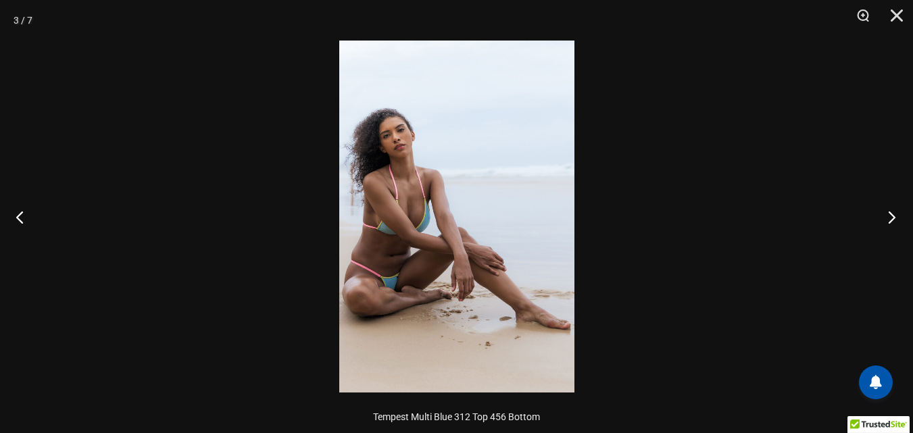
click at [891, 213] on button "Next" at bounding box center [887, 217] width 51 height 68
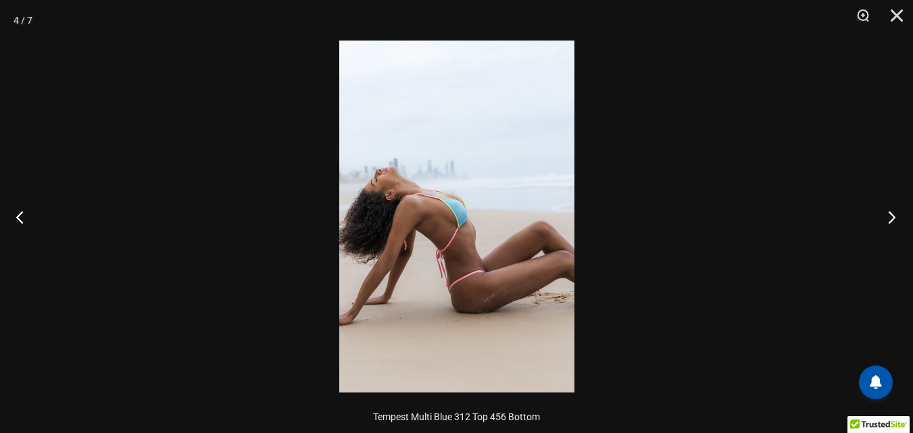
click at [890, 213] on button "Next" at bounding box center [887, 217] width 51 height 68
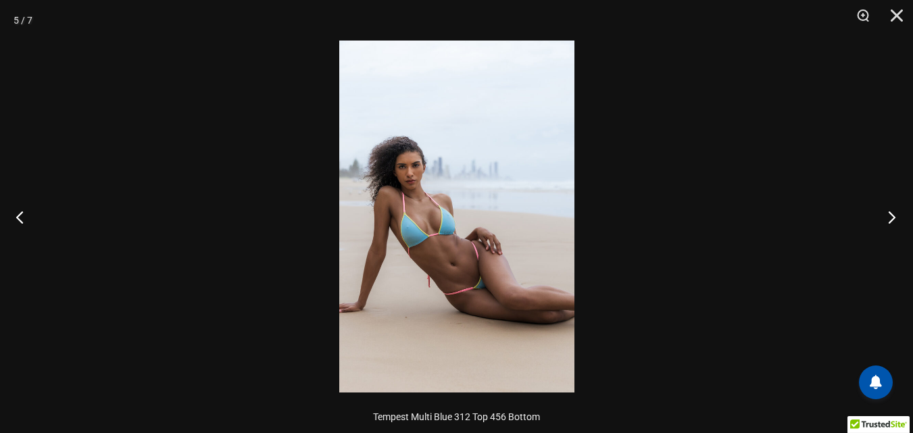
click at [887, 213] on button "Next" at bounding box center [887, 217] width 51 height 68
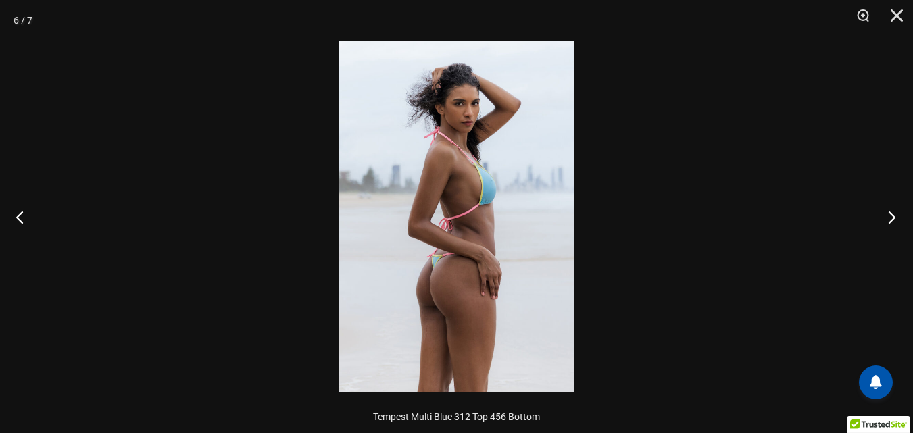
click at [886, 213] on button "Next" at bounding box center [887, 217] width 51 height 68
